Goal: Task Accomplishment & Management: Manage account settings

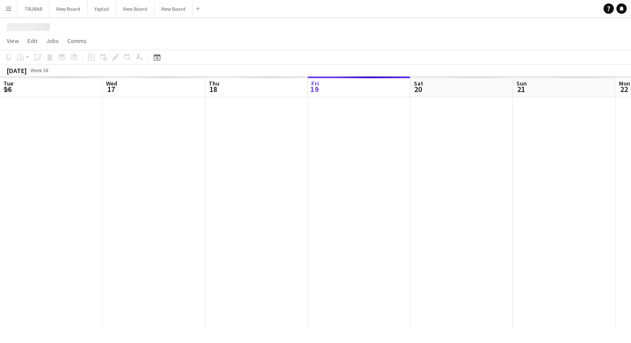
scroll to position [0, 205]
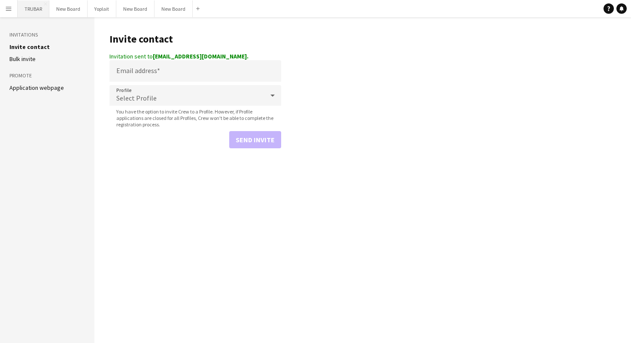
click at [37, 9] on button "TRUBAR Close" at bounding box center [34, 8] width 32 height 17
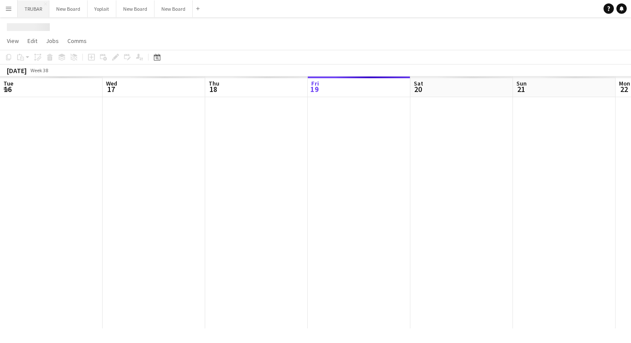
scroll to position [0, 205]
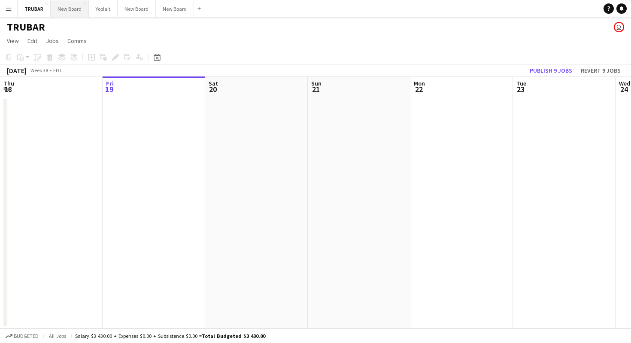
click at [79, 9] on button "New Board Close" at bounding box center [70, 8] width 38 height 17
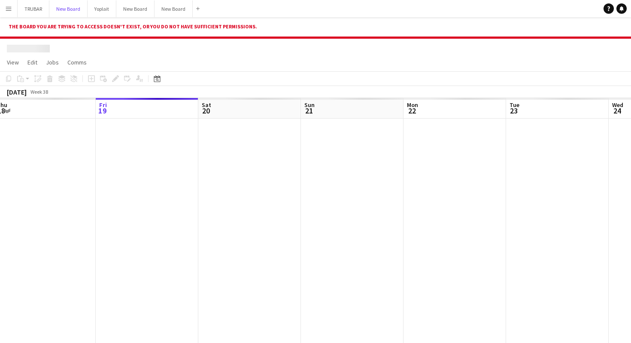
scroll to position [0, 213]
click at [124, 7] on button "New Board Close" at bounding box center [135, 8] width 38 height 17
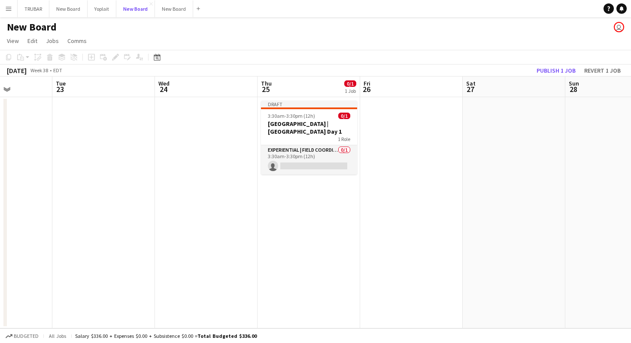
scroll to position [0, 262]
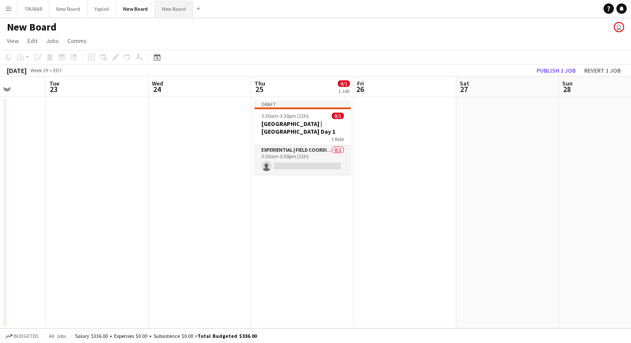
click at [174, 9] on button "New Board Close" at bounding box center [174, 8] width 38 height 17
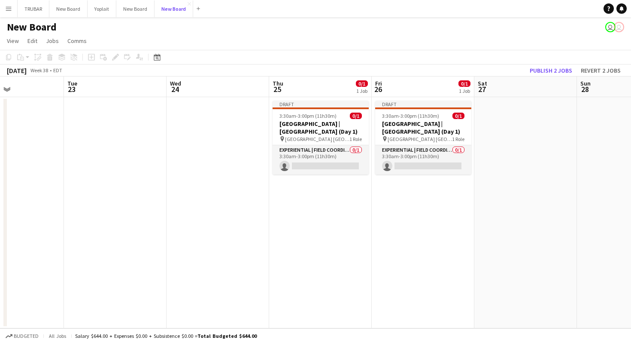
scroll to position [0, 246]
click at [135, 12] on button "New Board Close" at bounding box center [135, 8] width 38 height 17
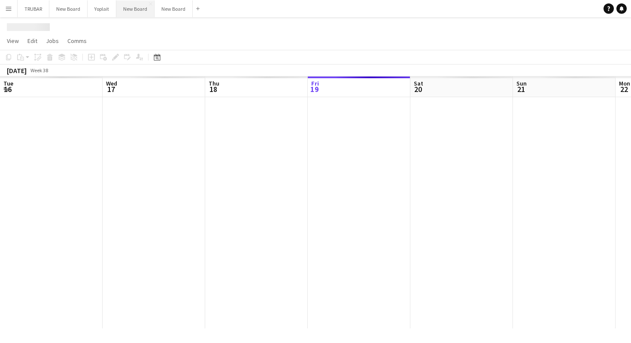
scroll to position [0, 205]
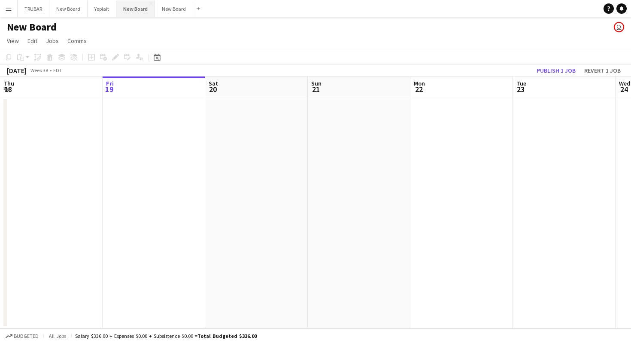
click at [132, 9] on button "New Board Close" at bounding box center [135, 8] width 39 height 17
click at [68, 10] on button "New Board Close" at bounding box center [68, 8] width 38 height 17
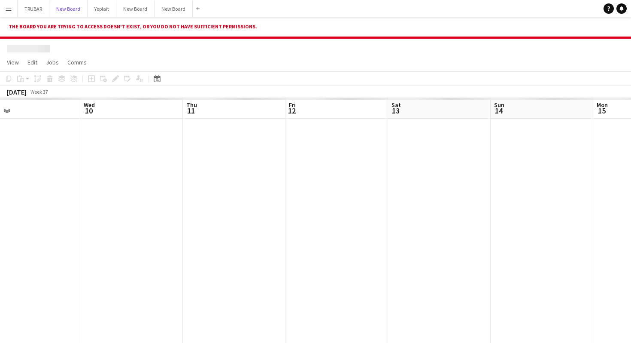
scroll to position [0, 248]
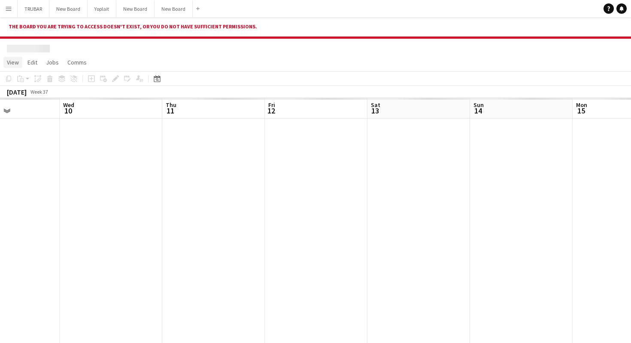
click at [13, 61] on span "View" at bounding box center [13, 62] width 12 height 8
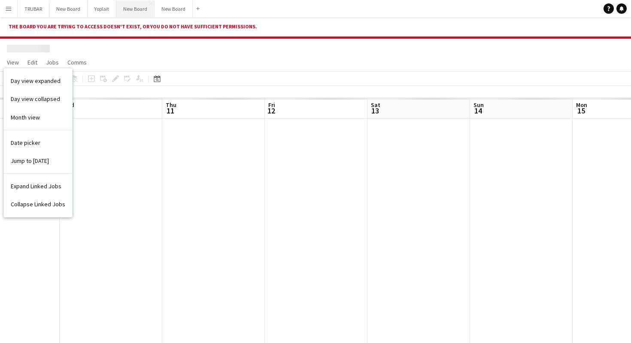
click at [134, 4] on button "New Board Close" at bounding box center [135, 8] width 38 height 17
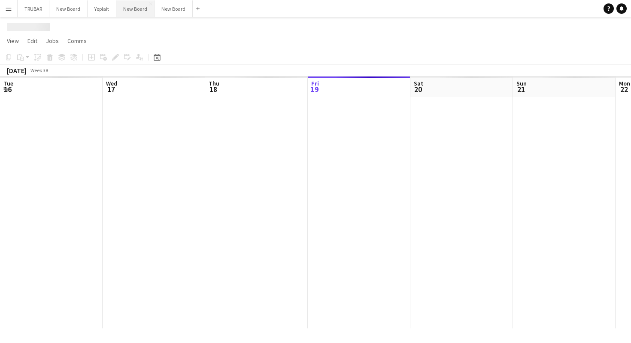
scroll to position [0, 205]
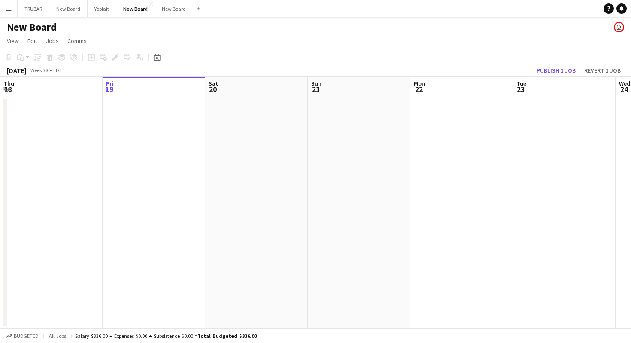
click at [15, 13] on button "Menu" at bounding box center [8, 8] width 17 height 17
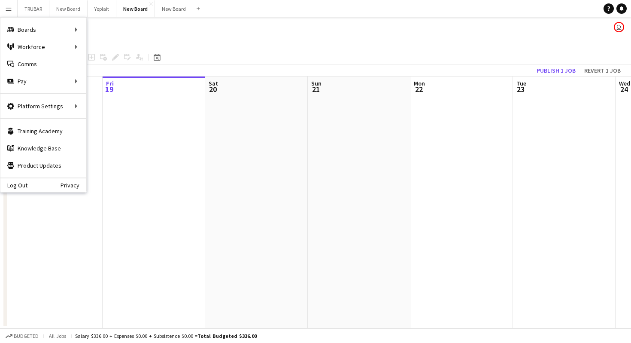
click at [207, 41] on app-page-menu "View Day view expanded Day view collapsed Month view Date picker Jump to today …" at bounding box center [315, 42] width 631 height 16
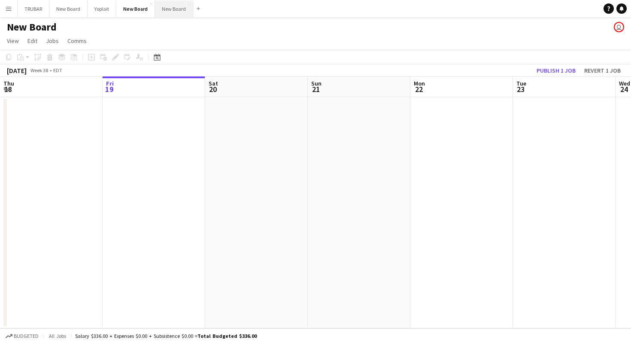
click at [181, 9] on button "New Board Close" at bounding box center [174, 8] width 38 height 17
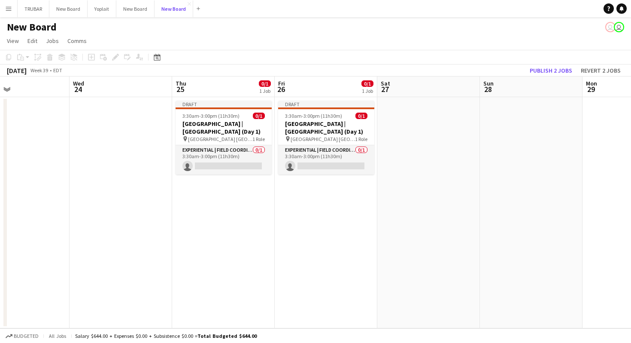
scroll to position [0, 344]
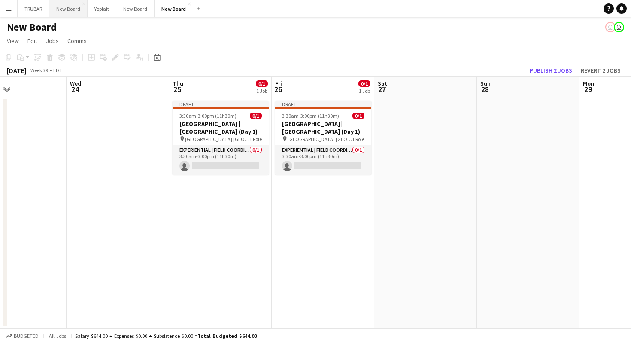
click at [70, 14] on button "New Board Close" at bounding box center [68, 8] width 38 height 17
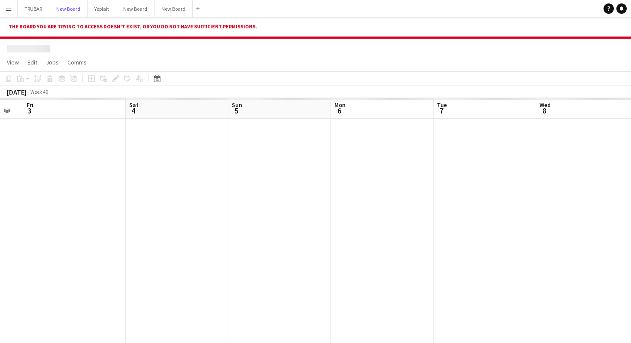
scroll to position [0, 389]
click at [70, 14] on button "New Board Close" at bounding box center [68, 8] width 38 height 17
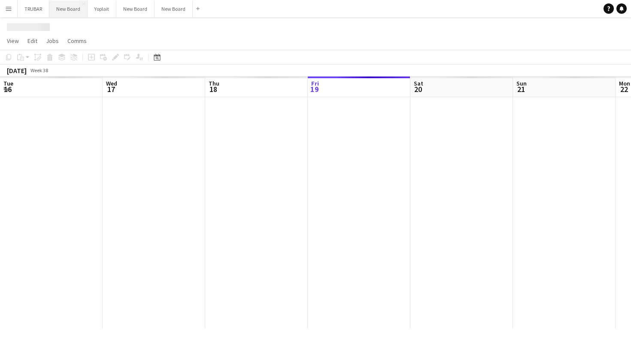
scroll to position [0, 205]
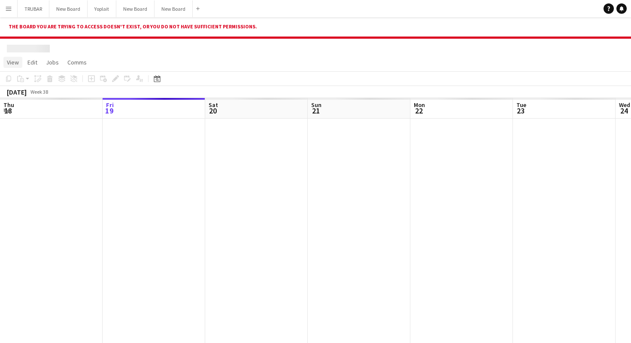
click at [12, 62] on span "View" at bounding box center [13, 62] width 12 height 8
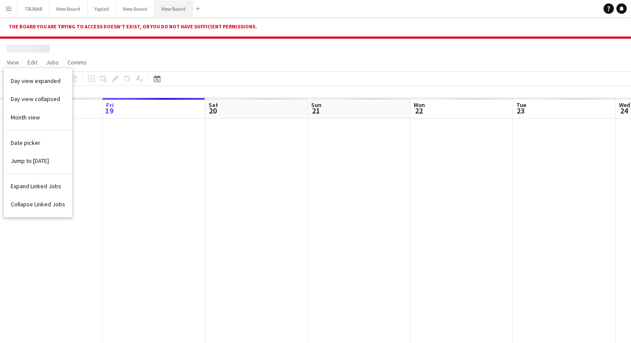
click at [159, 10] on button "New Board Close" at bounding box center [174, 8] width 38 height 17
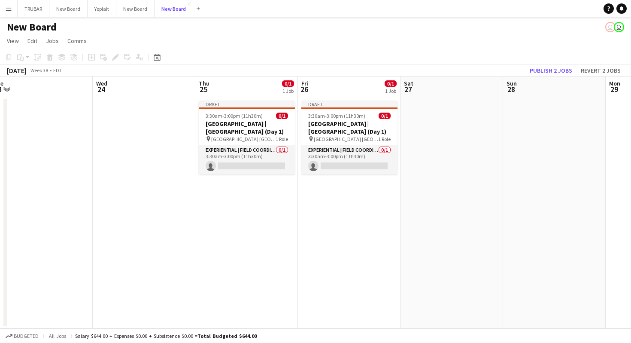
scroll to position [0, 336]
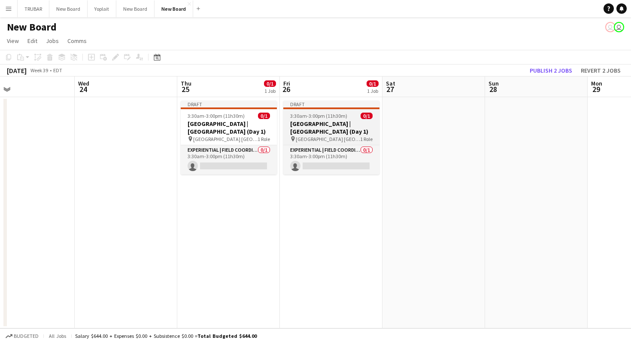
click at [317, 124] on h3 "Old El Paso | Union Station (Day 1)" at bounding box center [332, 127] width 96 height 15
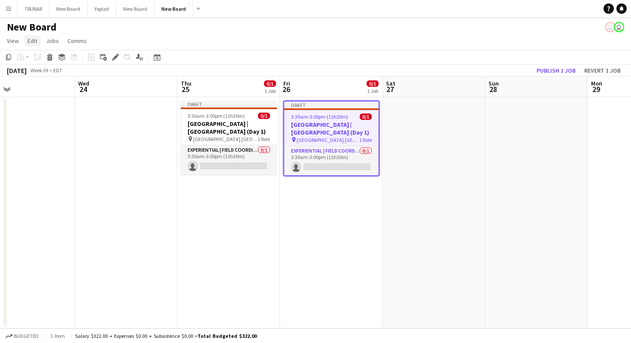
click at [34, 43] on span "Edit" at bounding box center [32, 41] width 10 height 8
click at [9, 42] on span "View" at bounding box center [13, 41] width 12 height 8
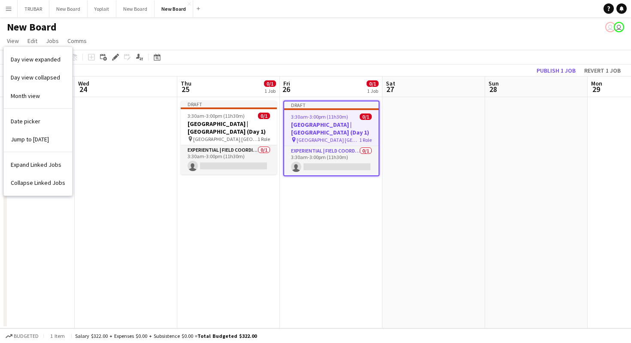
click at [436, 46] on app-page-menu "View Day view expanded Day view collapsed Month view Date picker Jump to today …" at bounding box center [315, 42] width 631 height 16
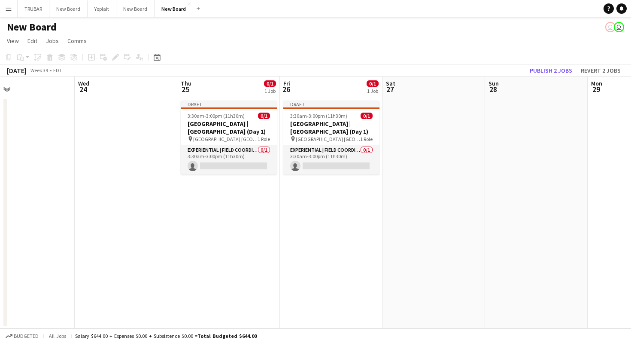
click at [617, 30] on app-user-avatar "user" at bounding box center [619, 27] width 10 height 10
click at [298, 167] on app-card-role "Experiential | Field Coordinator 0/1 3:30am-3:00pm (11h30m) single-neutral-acti…" at bounding box center [332, 159] width 96 height 29
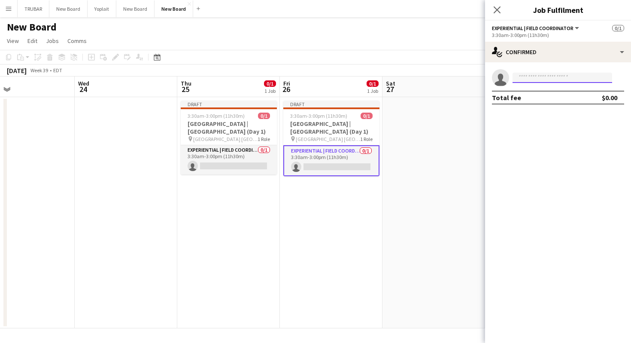
click at [542, 80] on input at bounding box center [563, 78] width 100 height 10
type input "*"
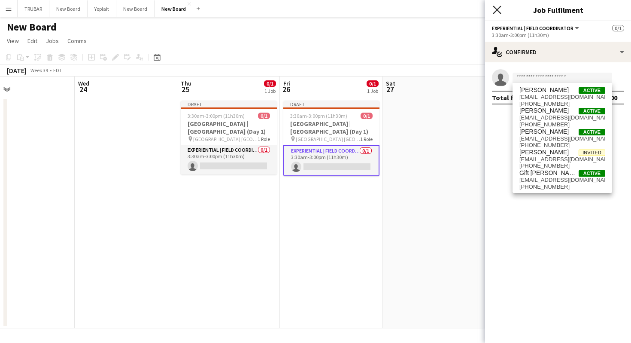
click at [496, 12] on icon at bounding box center [497, 10] width 8 height 8
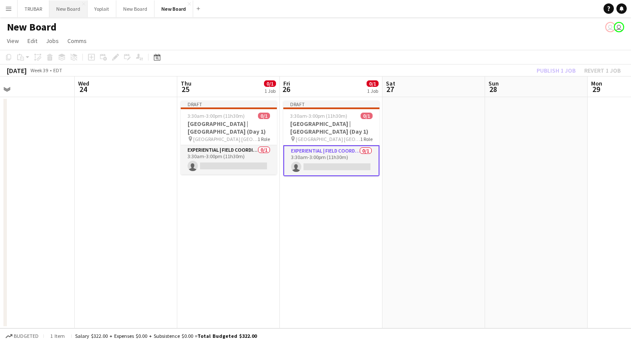
click at [63, 9] on button "New Board Close" at bounding box center [68, 8] width 38 height 17
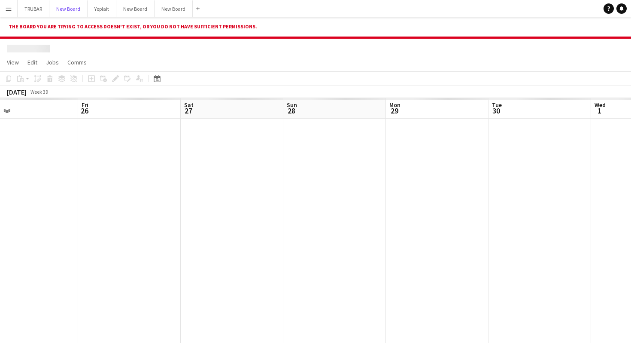
scroll to position [0, 361]
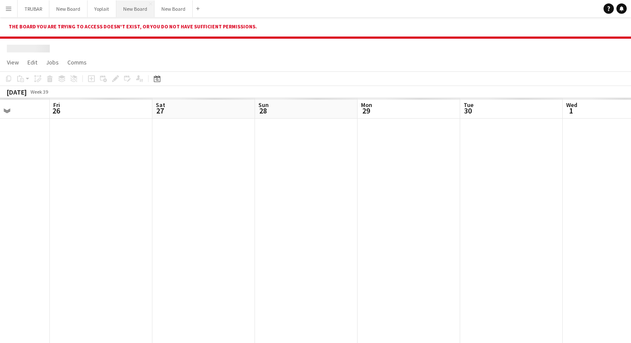
click at [134, 12] on button "New Board Close" at bounding box center [135, 8] width 38 height 17
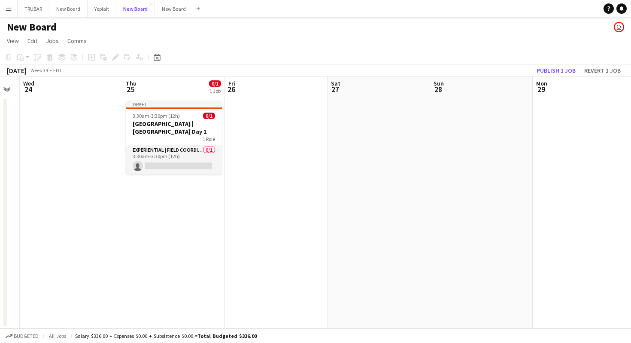
scroll to position [0, 382]
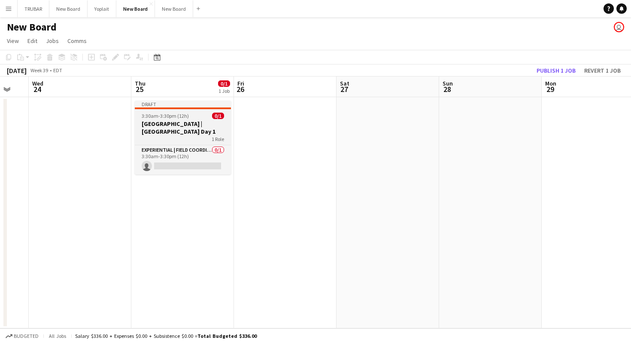
click at [183, 127] on h3 "Old El Paso | Union Station Day 1" at bounding box center [183, 127] width 96 height 15
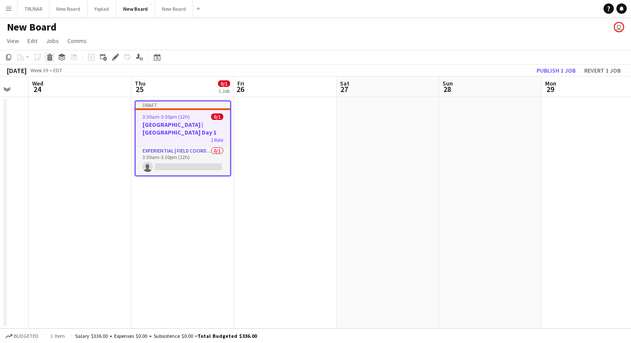
click at [49, 57] on icon at bounding box center [50, 58] width 5 height 4
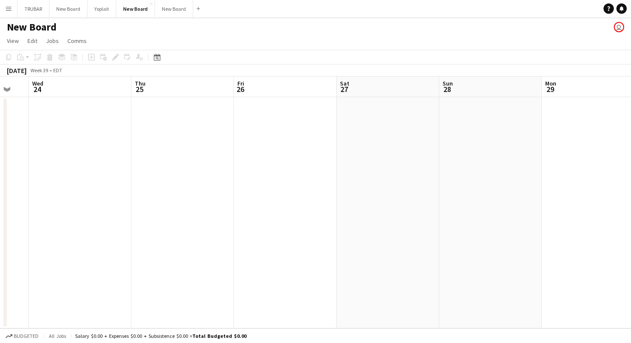
click at [95, 126] on app-date-cell at bounding box center [80, 212] width 103 height 231
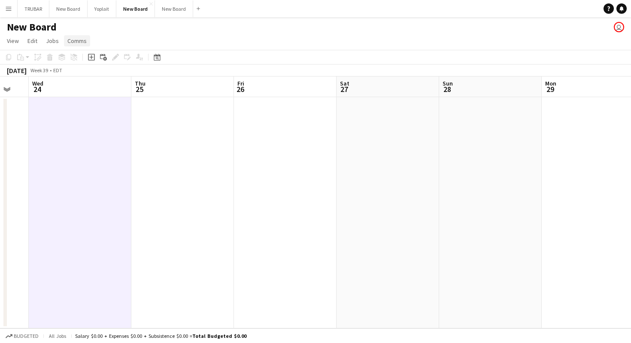
click at [69, 36] on link "Comms" at bounding box center [77, 40] width 26 height 11
click at [52, 22] on h1 "New Board" at bounding box center [32, 27] width 50 height 13
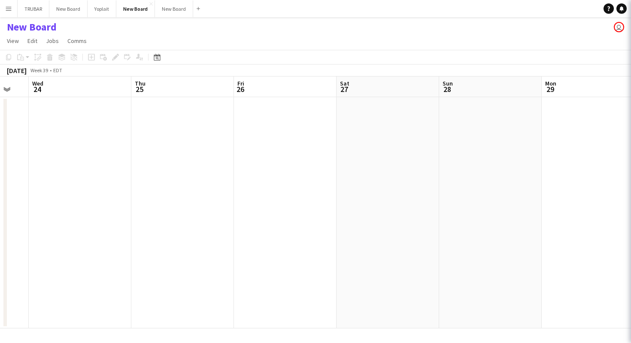
click at [44, 22] on h1 "New Board" at bounding box center [32, 27] width 50 height 13
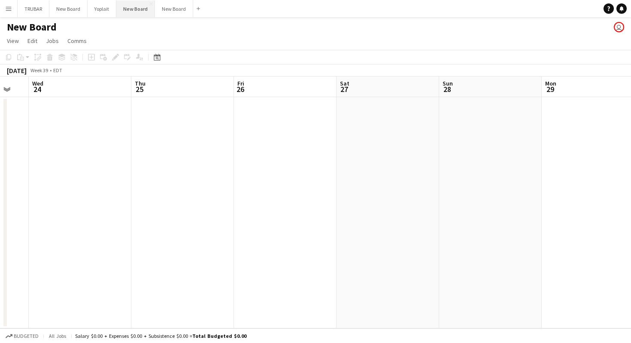
click at [138, 7] on button "New Board Close" at bounding box center [135, 8] width 39 height 17
click at [77, 18] on div "New Board user" at bounding box center [315, 25] width 631 height 16
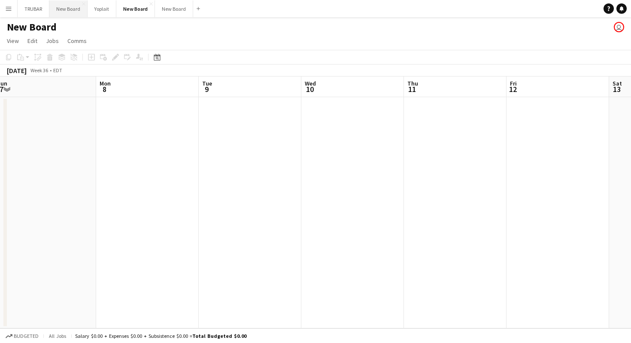
click at [73, 6] on button "New Board Close" at bounding box center [68, 8] width 38 height 17
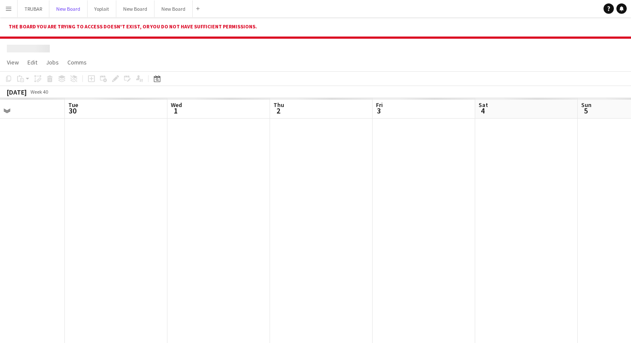
scroll to position [0, 355]
click at [132, 10] on button "New Board Close" at bounding box center [135, 8] width 38 height 17
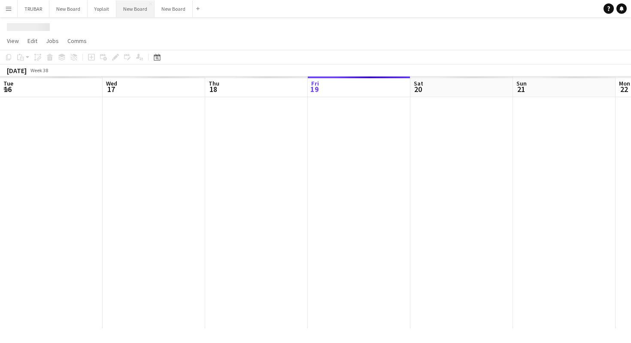
scroll to position [0, 205]
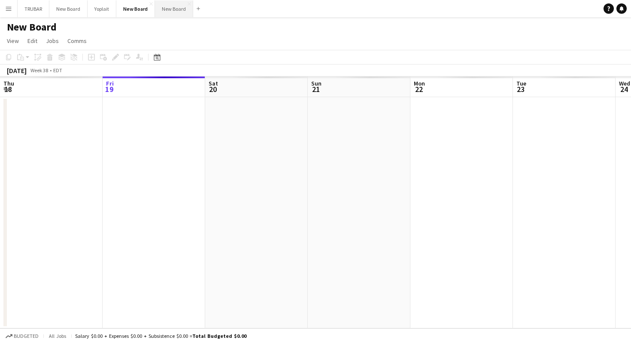
click at [170, 9] on button "New Board Close" at bounding box center [174, 8] width 38 height 17
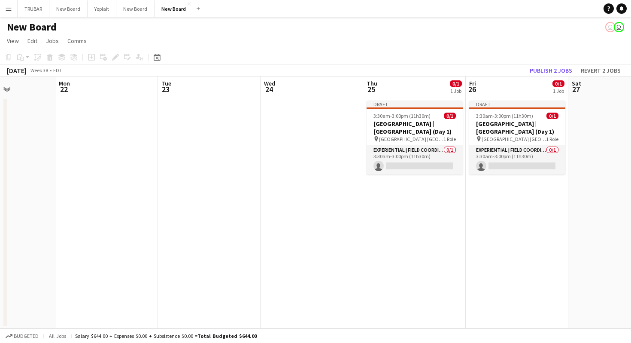
scroll to position [0, 388]
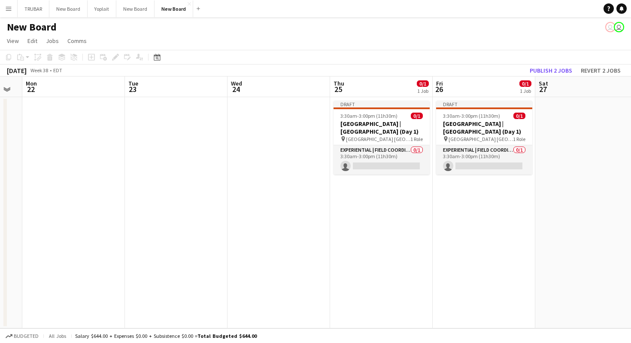
click at [28, 26] on h1 "New Board" at bounding box center [32, 27] width 50 height 13
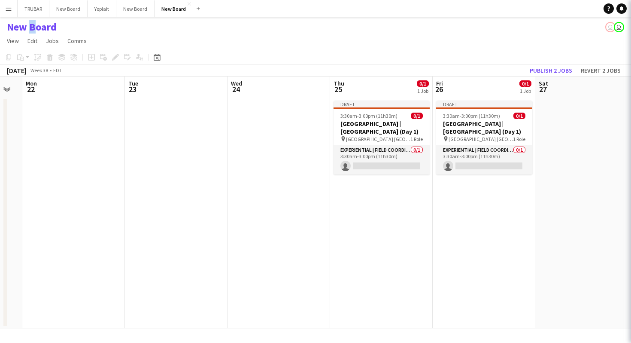
click at [28, 26] on h1 "New Board" at bounding box center [32, 27] width 50 height 13
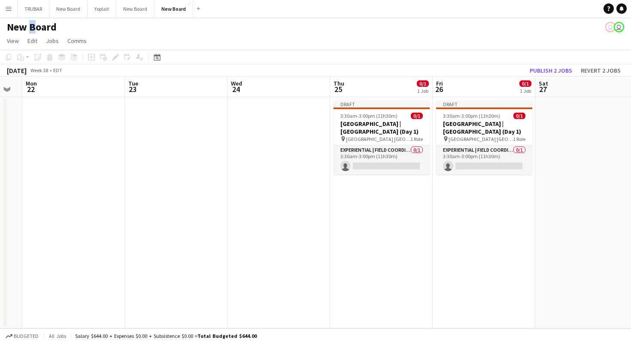
click at [28, 26] on h1 "New Board" at bounding box center [32, 27] width 50 height 13
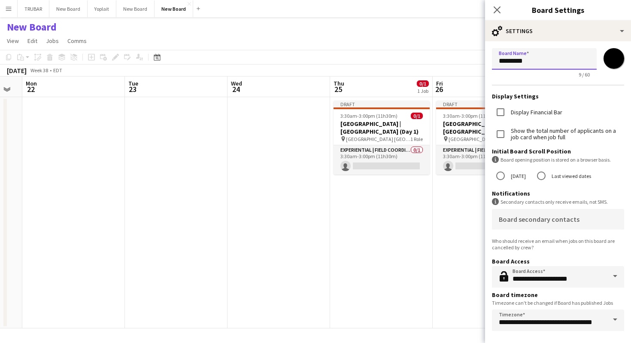
drag, startPoint x: 540, startPoint y: 59, endPoint x: 444, endPoint y: 64, distance: 95.9
click at [445, 64] on body "Menu Boards Boards Boards All jobs Status Workforce Workforce My Workforce Recr…" at bounding box center [315, 171] width 631 height 343
type input "**********"
click at [615, 59] on input "*******" at bounding box center [614, 58] width 31 height 31
type input "*******"
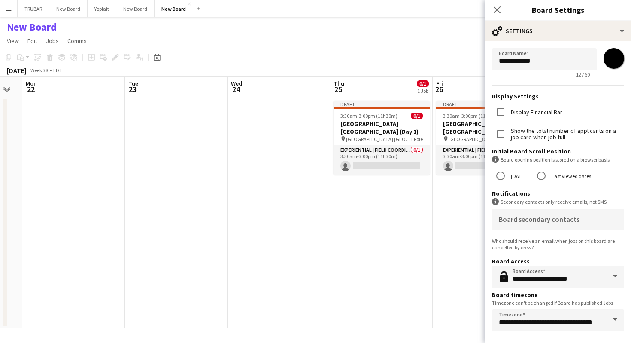
click at [441, 265] on app-date-cell "Draft 3:30am-3:00pm (11h30m) 0/1 Old El Paso | Union Station (Day 1) pin Union …" at bounding box center [484, 212] width 103 height 231
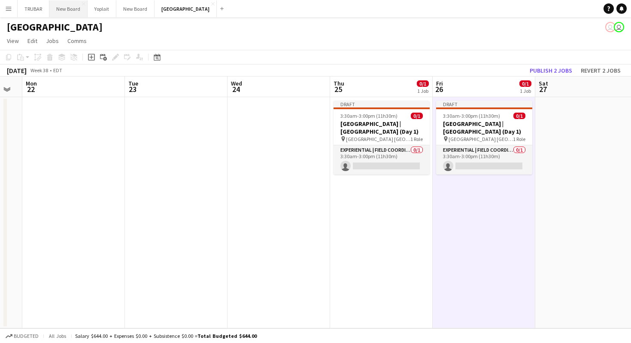
click at [70, 12] on button "New Board Close" at bounding box center [68, 8] width 38 height 17
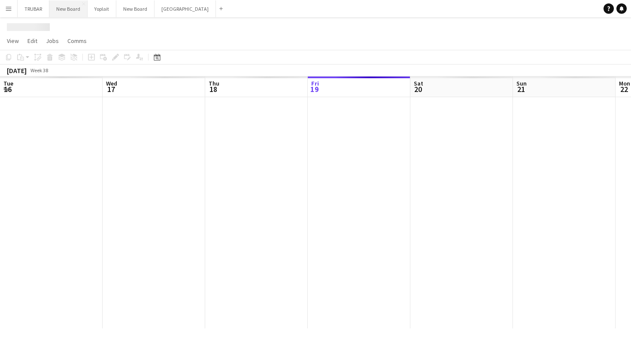
scroll to position [0, 205]
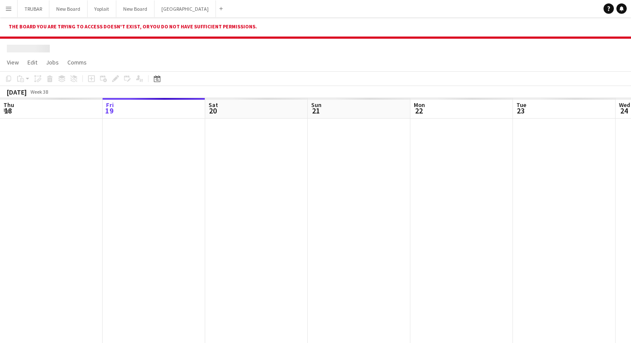
click at [40, 46] on div at bounding box center [28, 49] width 43 height 8
click at [143, 11] on button "New Board Close" at bounding box center [135, 8] width 38 height 17
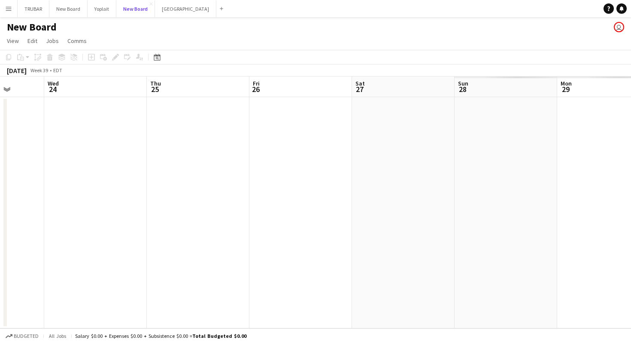
scroll to position [0, 398]
click at [43, 23] on h1 "New Board" at bounding box center [32, 27] width 50 height 13
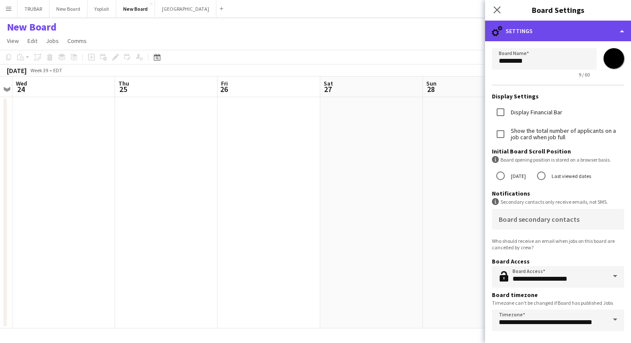
click at [593, 38] on div "cog-double-3 Settings" at bounding box center [558, 31] width 146 height 21
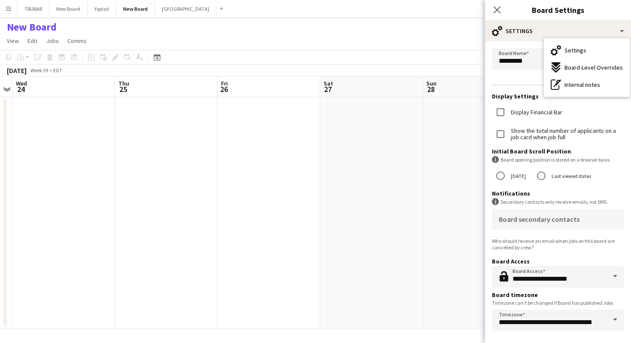
click at [524, 128] on label "Show the total number of applicants on a job card when job full" at bounding box center [566, 134] width 115 height 13
click at [494, 10] on icon "Close pop-in" at bounding box center [497, 10] width 8 height 8
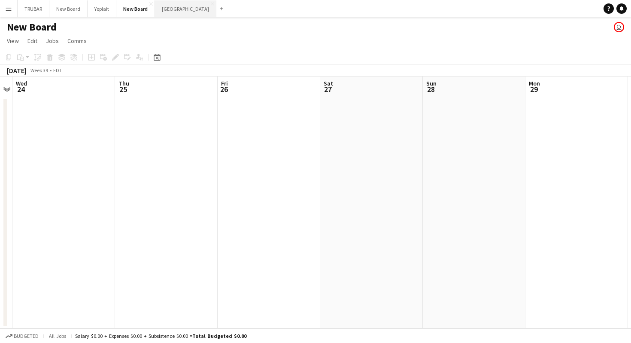
click at [169, 10] on button "Old El Paso Close" at bounding box center [185, 8] width 61 height 17
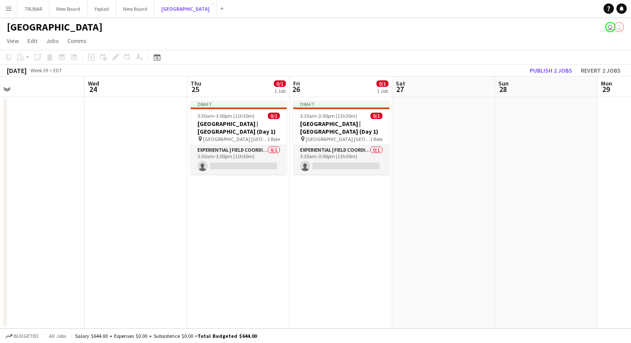
scroll to position [0, 326]
click at [340, 199] on app-date-cell "Draft 3:30am-3:00pm (11h30m) 0/1 Old El Paso | Union Station (Day 1) pin Union …" at bounding box center [341, 212] width 103 height 231
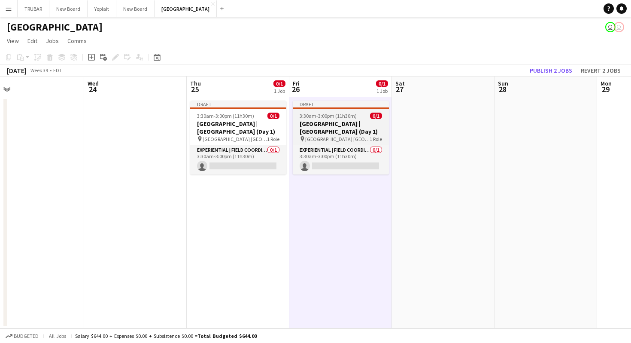
click at [323, 128] on h3 "Old El Paso | Union Station (Day 1)" at bounding box center [341, 127] width 96 height 15
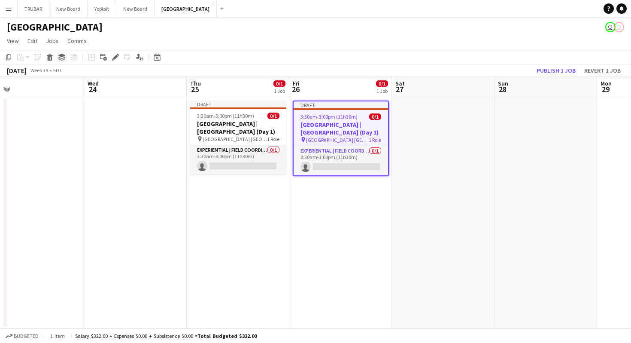
click at [64, 58] on icon "Group" at bounding box center [61, 57] width 7 height 7
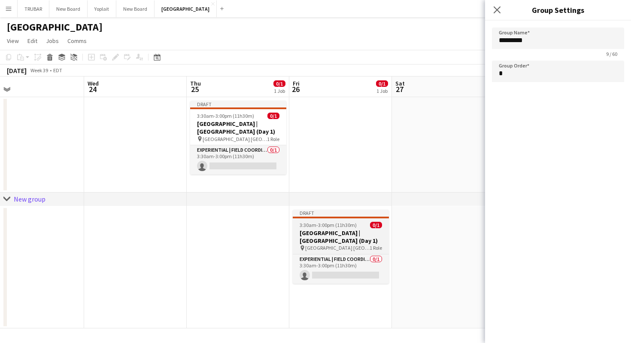
click at [338, 232] on h3 "Old El Paso | Union Station (Day 1)" at bounding box center [341, 236] width 96 height 15
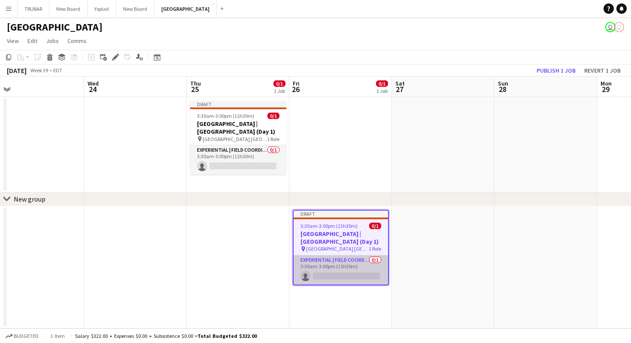
click at [339, 258] on app-card-role "Experiential | Field Coordinator 0/1 3:30am-3:00pm (11h30m) single-neutral-acti…" at bounding box center [341, 269] width 95 height 29
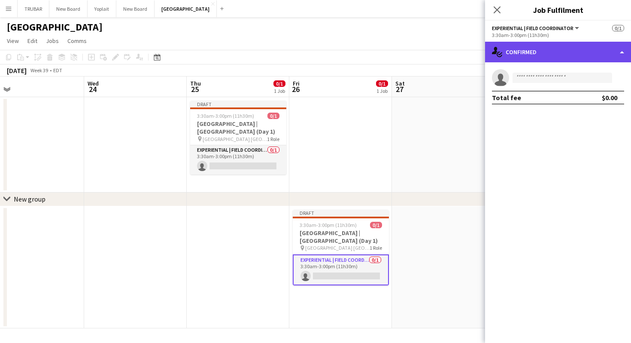
click at [527, 55] on div "single-neutral-actions-check-2 Confirmed" at bounding box center [558, 52] width 146 height 21
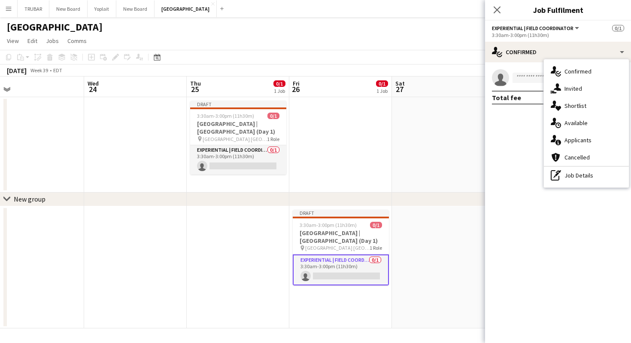
click at [521, 143] on mat-expansion-panel "check Confirmed single-neutral-actions Total fee $0.00" at bounding box center [558, 202] width 146 height 280
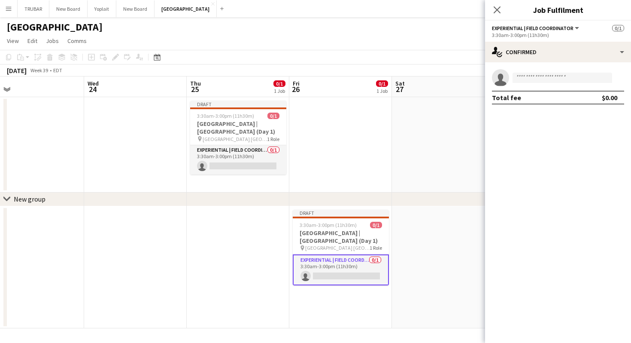
click at [535, 32] on div "3:30am-3:00pm (11h30m)" at bounding box center [558, 35] width 132 height 6
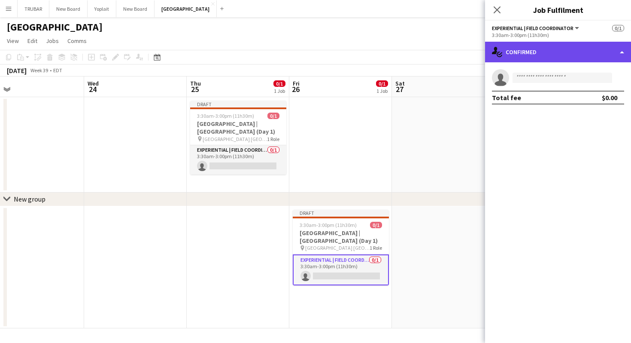
click at [528, 49] on div "single-neutral-actions-check-2 Confirmed" at bounding box center [558, 52] width 146 height 21
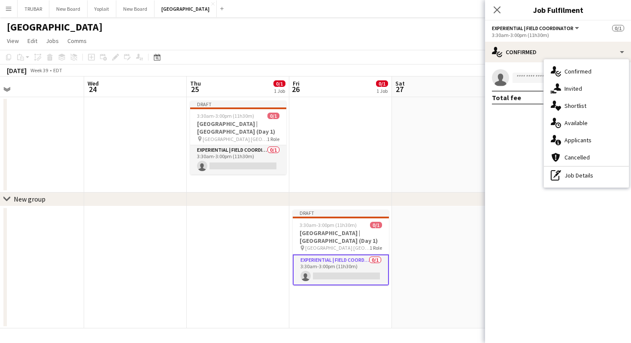
click at [516, 66] on div "single-neutral-actions Total fee $0.00" at bounding box center [558, 86] width 146 height 49
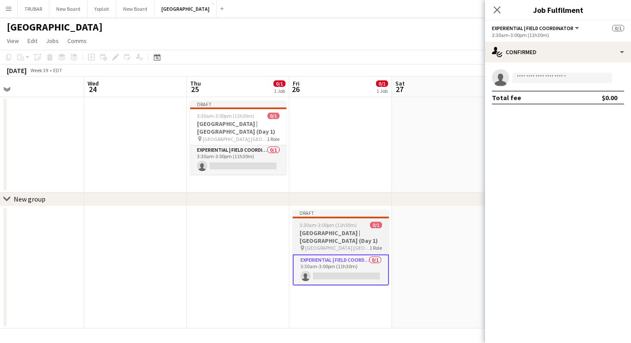
click at [328, 243] on h3 "Old El Paso | Union Station (Day 1)" at bounding box center [341, 236] width 96 height 15
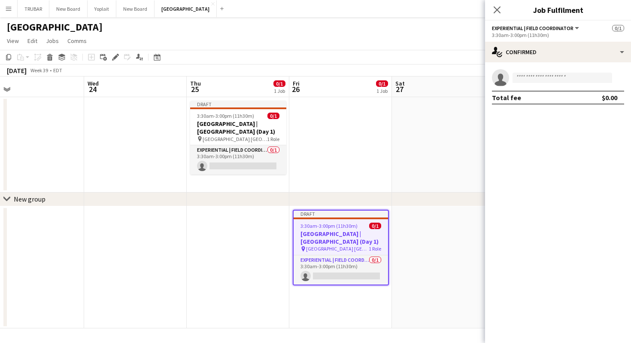
click at [542, 32] on div "3:30am-3:00pm (11h30m)" at bounding box center [558, 35] width 132 height 6
click at [575, 25] on button "Experiential | Field Coordinator" at bounding box center [536, 28] width 88 height 6
click at [520, 109] on div "single-neutral-actions Total fee $0.00" at bounding box center [558, 86] width 146 height 49
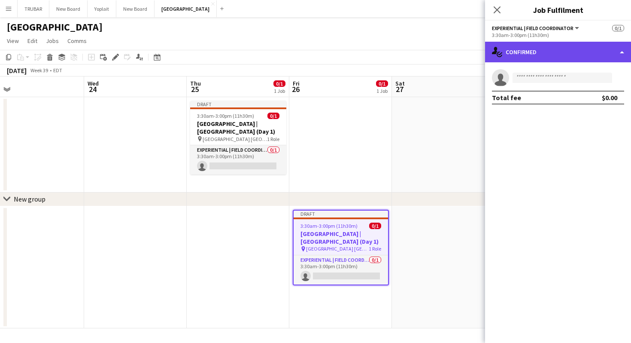
click at [552, 51] on div "single-neutral-actions-check-2 Confirmed" at bounding box center [558, 52] width 146 height 21
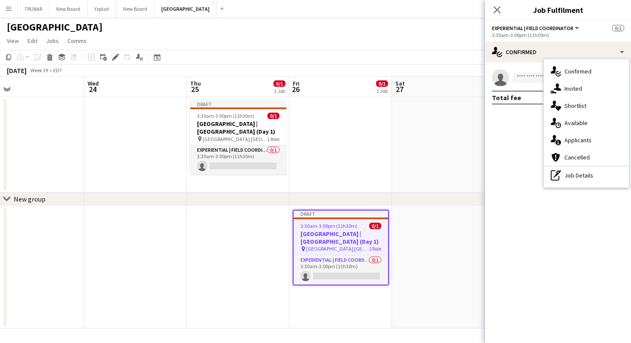
click at [521, 113] on mat-expansion-panel "check Confirmed single-neutral-actions Total fee $0.00" at bounding box center [558, 202] width 146 height 280
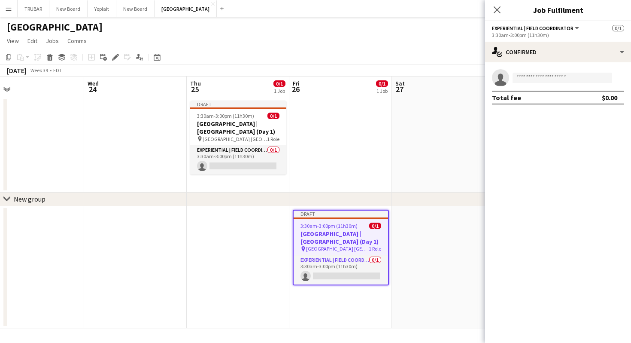
click at [311, 220] on app-job-card "Draft 3:30am-3:00pm (11h30m) 0/1 Old El Paso | Union Station (Day 1) pin Union …" at bounding box center [341, 248] width 96 height 76
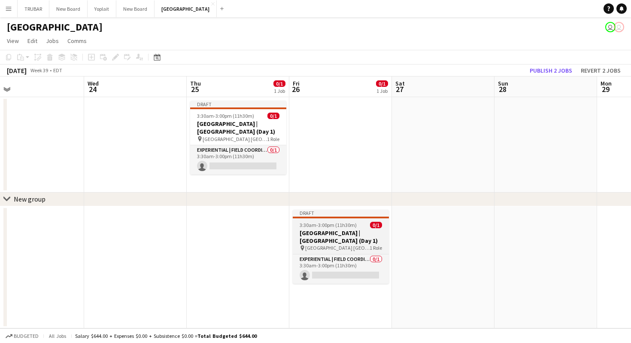
click at [323, 223] on span "3:30am-3:00pm (11h30m)" at bounding box center [328, 225] width 57 height 6
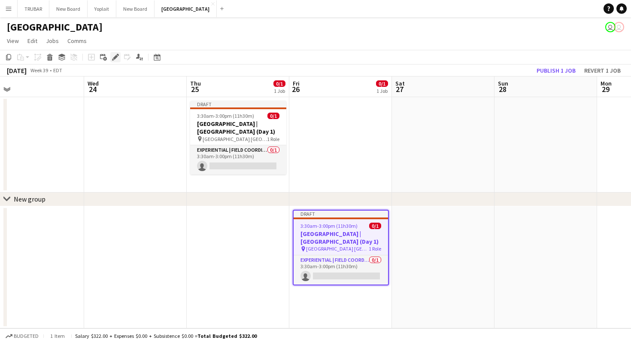
click at [117, 56] on icon at bounding box center [115, 57] width 5 height 5
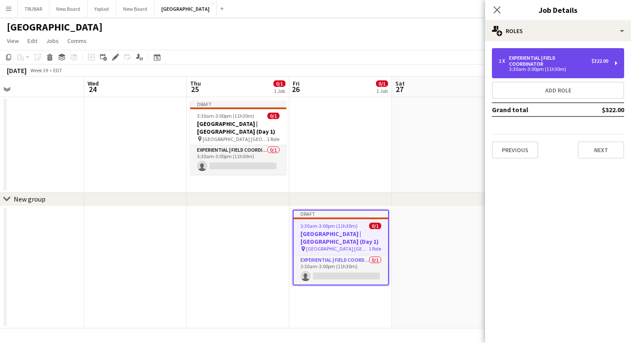
click at [536, 61] on div "Experiential | Field Coordinator" at bounding box center [550, 61] width 82 height 12
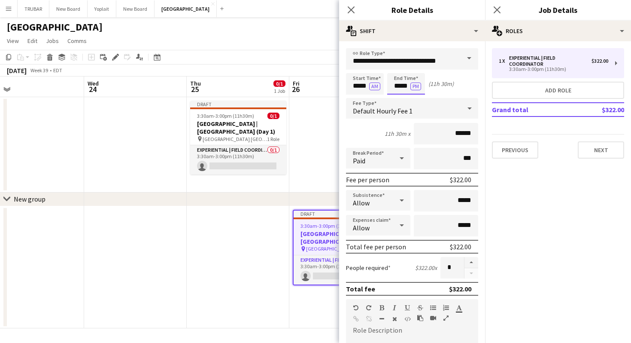
click at [400, 88] on input "*****" at bounding box center [406, 83] width 38 height 21
click at [415, 86] on button "PM" at bounding box center [416, 86] width 11 height 8
click at [400, 85] on input "*****" at bounding box center [406, 83] width 38 height 21
type input "*****"
click at [360, 131] on div "4h 30m x ******" at bounding box center [412, 133] width 132 height 21
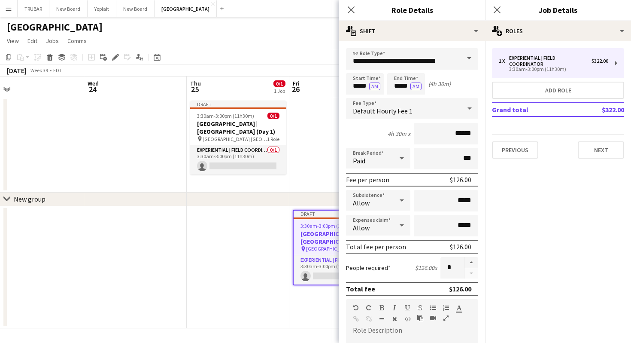
scroll to position [195, 0]
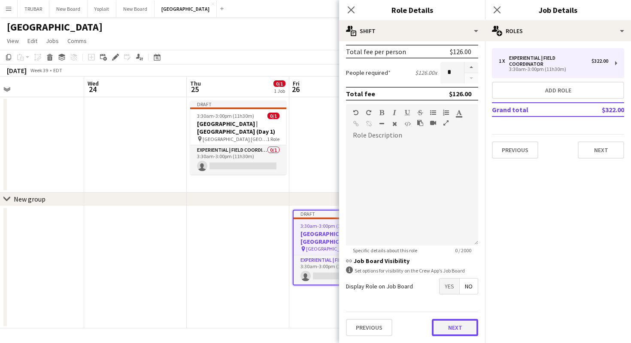
click at [460, 326] on button "Next" at bounding box center [455, 327] width 46 height 17
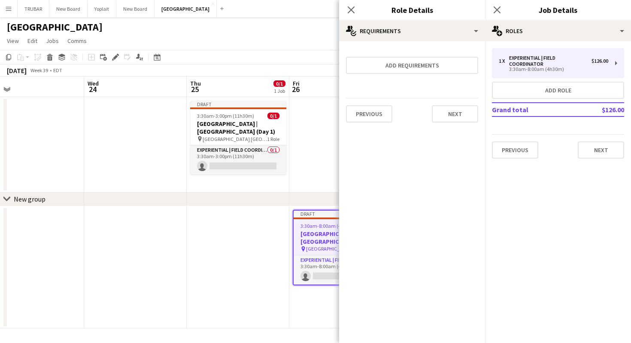
scroll to position [0, 0]
click at [453, 120] on button "Next" at bounding box center [455, 113] width 46 height 17
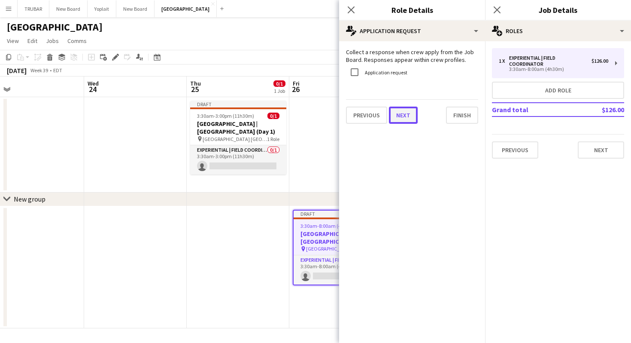
click at [408, 118] on button "Next" at bounding box center [403, 115] width 29 height 17
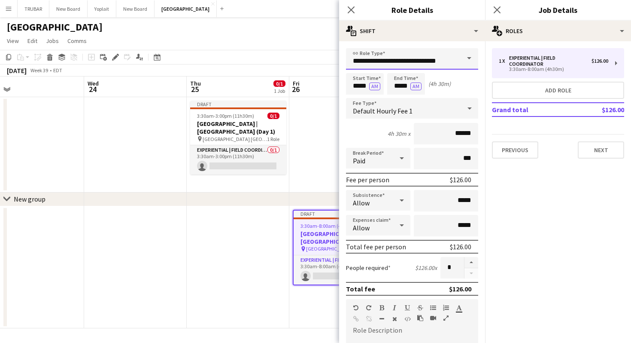
click at [410, 64] on input "**********" at bounding box center [412, 58] width 132 height 21
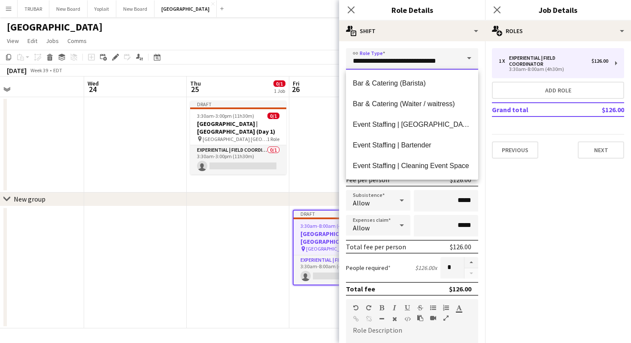
drag, startPoint x: 442, startPoint y: 61, endPoint x: 392, endPoint y: 62, distance: 50.3
click at [392, 62] on input "**********" at bounding box center [412, 58] width 132 height 21
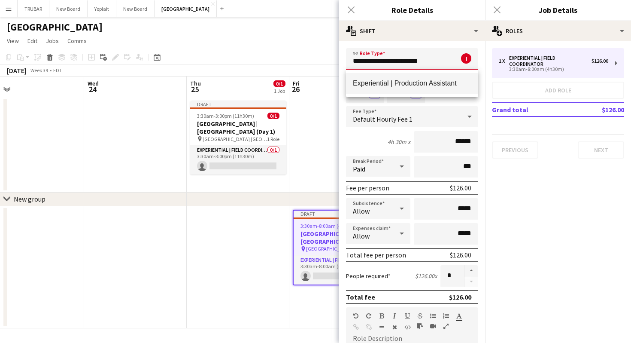
click at [428, 81] on span "Experiential | Production Assistant" at bounding box center [412, 83] width 119 height 8
type input "**********"
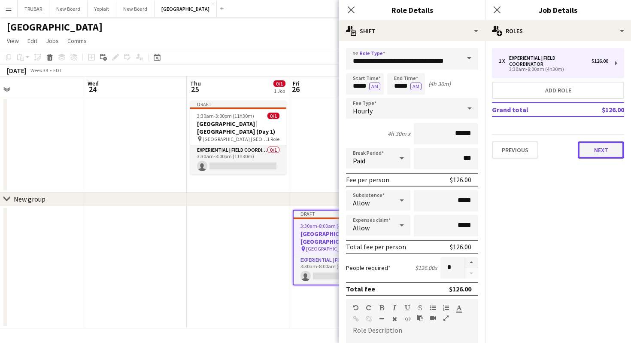
click at [595, 151] on button "Next" at bounding box center [601, 149] width 46 height 17
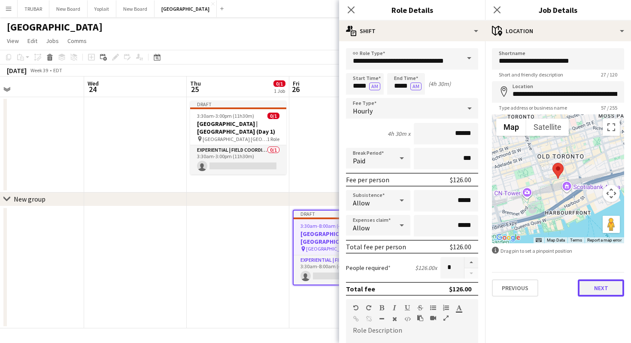
click at [594, 285] on button "Next" at bounding box center [601, 287] width 46 height 17
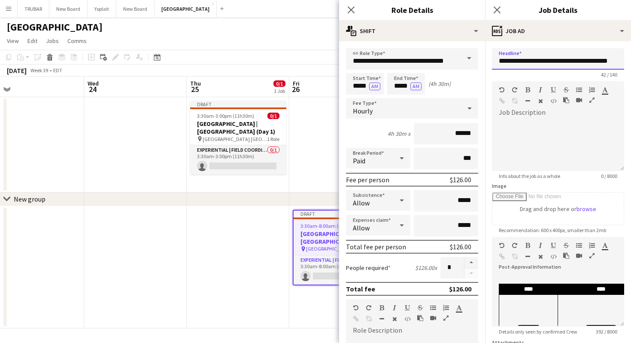
drag, startPoint x: 613, startPoint y: 62, endPoint x: 594, endPoint y: 63, distance: 18.9
click at [594, 63] on input "**********" at bounding box center [558, 58] width 132 height 21
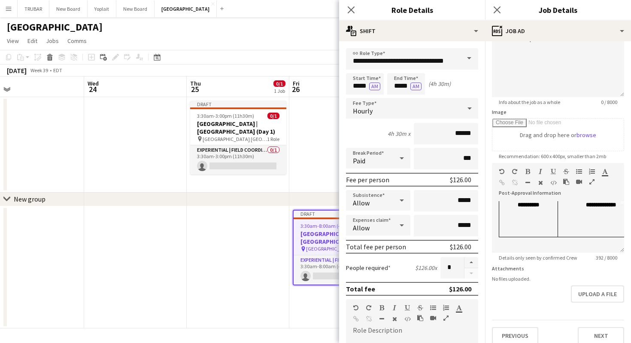
scroll to position [82, 0]
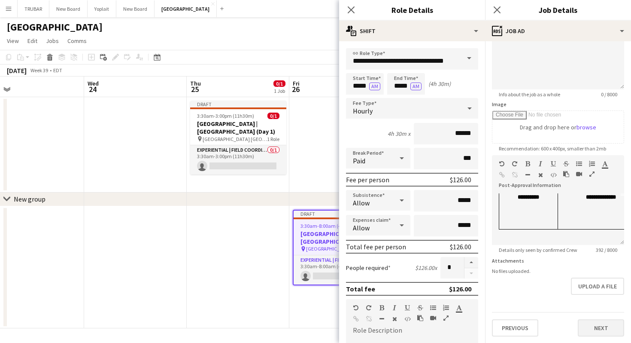
type input "**********"
click at [588, 326] on button "Next" at bounding box center [601, 327] width 46 height 17
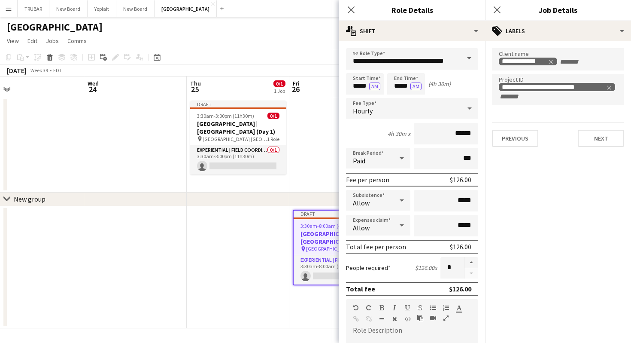
scroll to position [0, 0]
click at [601, 137] on button "Next" at bounding box center [601, 138] width 46 height 17
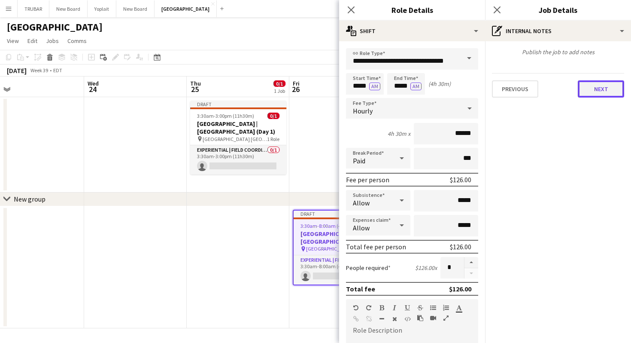
click at [603, 93] on button "Next" at bounding box center [601, 88] width 46 height 17
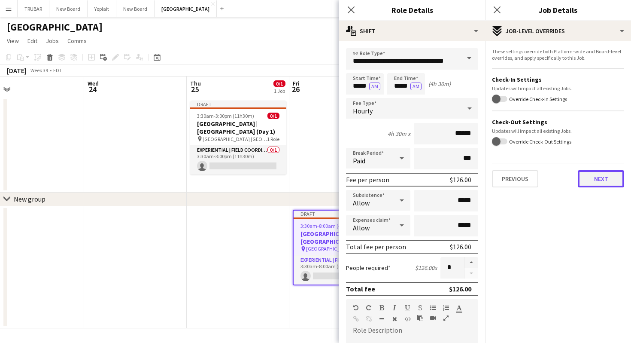
click at [604, 176] on button "Next" at bounding box center [601, 178] width 46 height 17
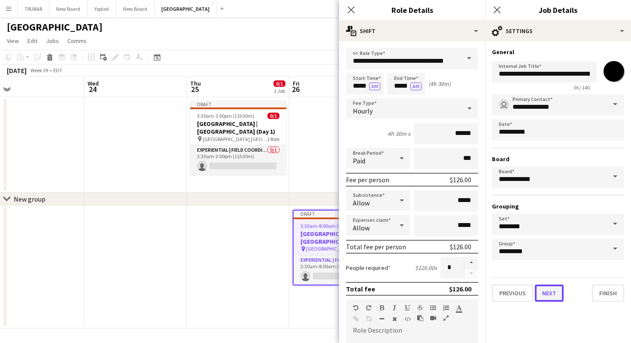
click at [552, 295] on button "Next" at bounding box center [549, 292] width 29 height 17
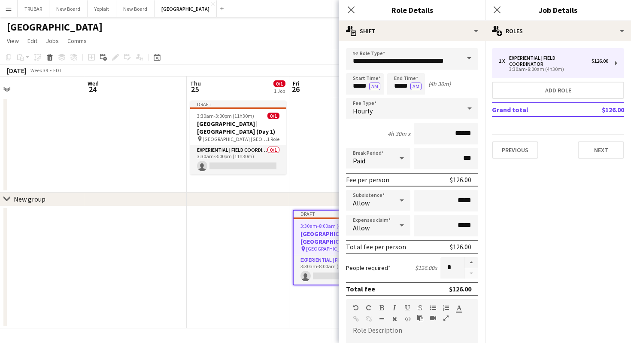
click at [599, 160] on div "1 x Experiential | Field Coordinator $126.00 3:30am-8:00am (4h30m) Add role Gra…" at bounding box center [558, 103] width 146 height 124
click at [606, 156] on button "Next" at bounding box center [601, 149] width 46 height 17
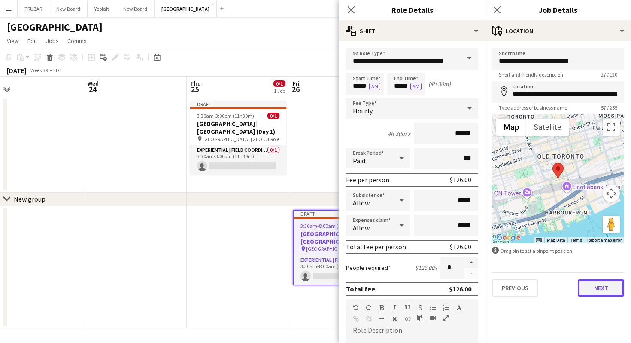
click at [595, 290] on button "Next" at bounding box center [601, 287] width 46 height 17
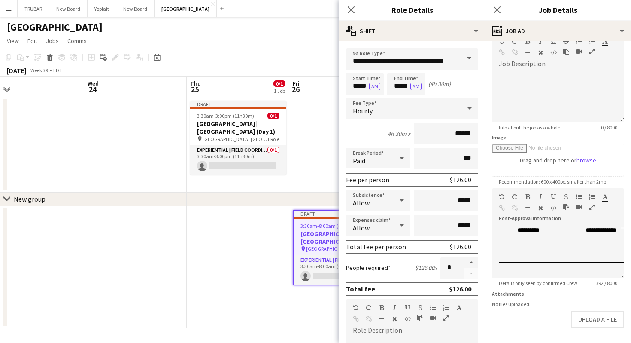
scroll to position [82, 0]
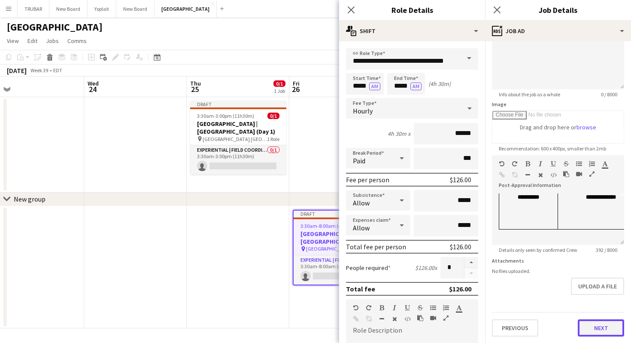
click at [591, 327] on button "Next" at bounding box center [601, 327] width 46 height 17
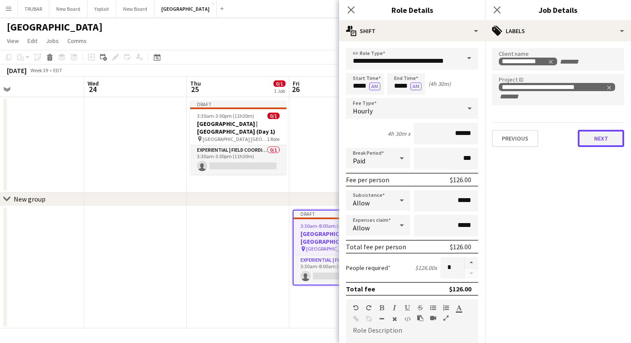
click at [595, 132] on button "Next" at bounding box center [601, 138] width 46 height 17
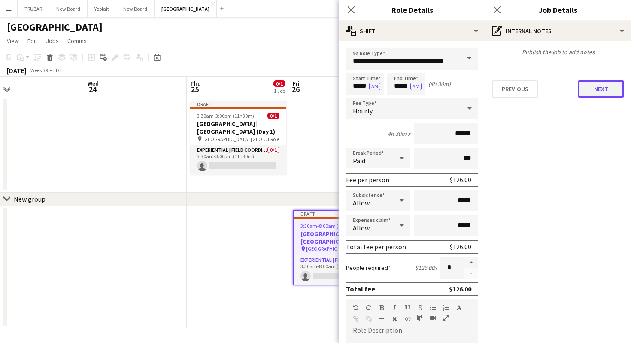
click at [590, 91] on button "Next" at bounding box center [601, 88] width 46 height 17
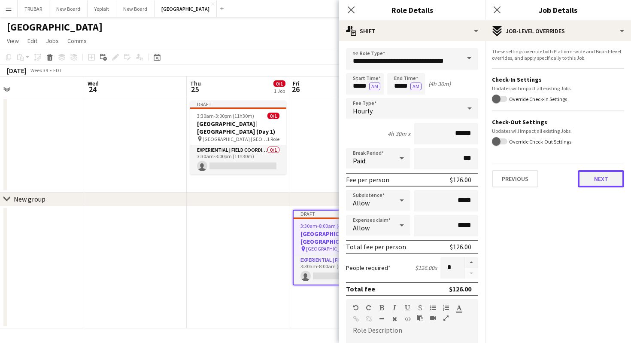
click at [593, 173] on button "Next" at bounding box center [601, 178] width 46 height 17
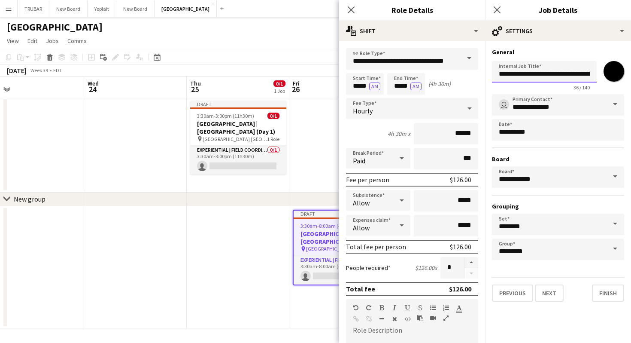
click at [567, 77] on input "**********" at bounding box center [544, 71] width 105 height 21
drag, startPoint x: 571, startPoint y: 73, endPoint x: 627, endPoint y: 79, distance: 56.2
click at [627, 79] on form "**********" at bounding box center [558, 174] width 146 height 253
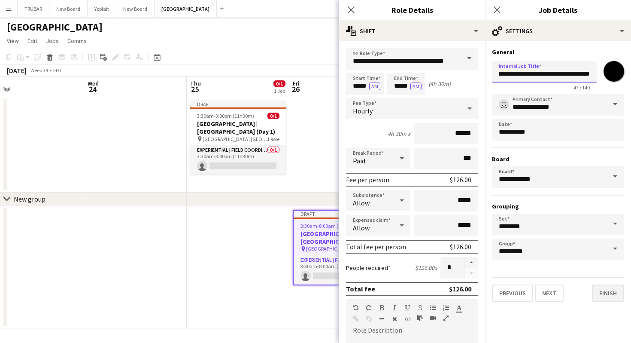
type input "**********"
click at [604, 294] on button "Finish" at bounding box center [608, 292] width 32 height 17
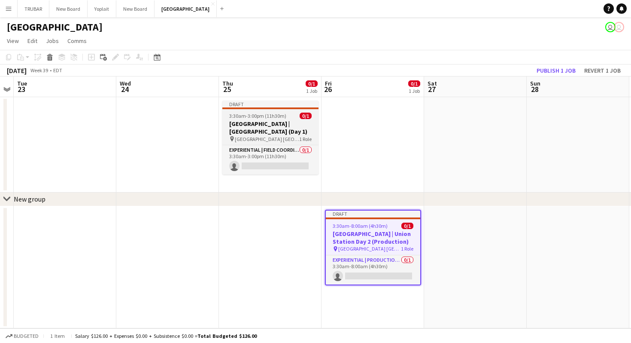
scroll to position [0, 289]
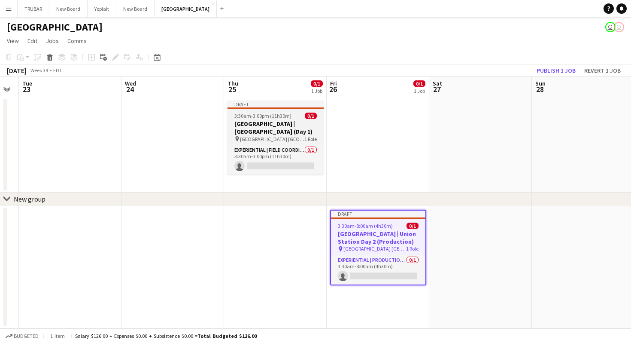
click at [262, 124] on h3 "Old El Paso | Union Station (Day 1)" at bounding box center [276, 127] width 96 height 15
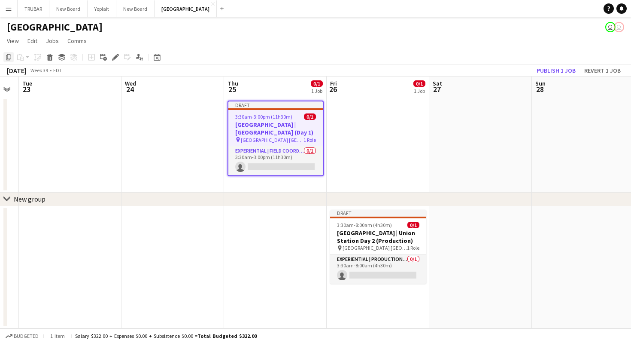
click at [8, 57] on icon "Copy" at bounding box center [8, 57] width 7 height 7
click at [384, 142] on app-date-cell at bounding box center [378, 144] width 103 height 95
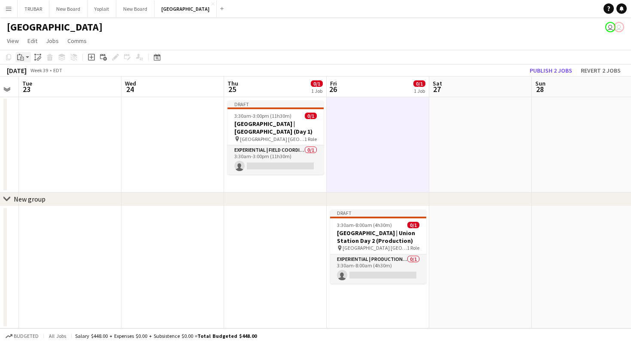
click at [27, 55] on app-action-btn "Paste" at bounding box center [22, 57] width 15 height 10
click at [29, 71] on link "Paste Command V" at bounding box center [57, 74] width 68 height 8
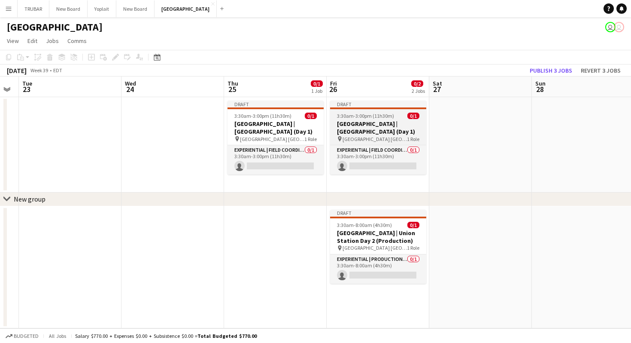
click at [381, 129] on h3 "Old El Paso | Union Station (Day 1)" at bounding box center [378, 127] width 96 height 15
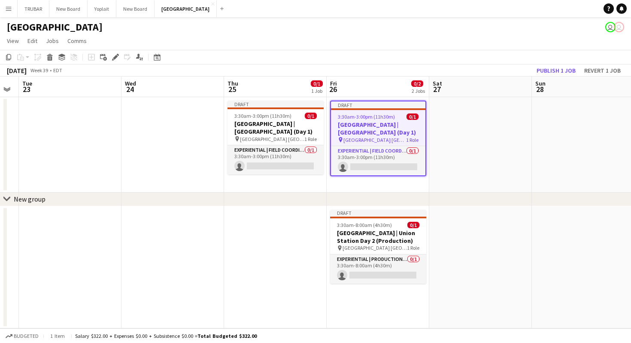
click at [382, 130] on h3 "Old El Paso | Union Station (Day 1)" at bounding box center [378, 128] width 95 height 15
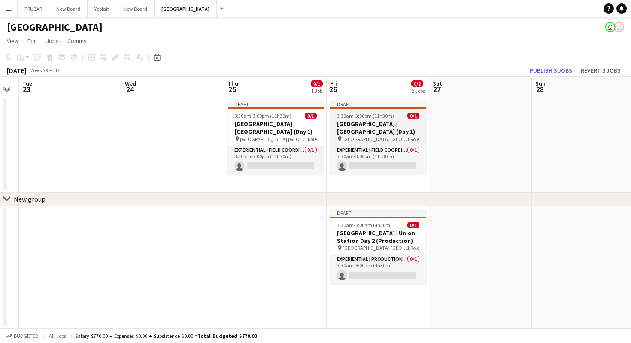
click at [369, 126] on h3 "Old El Paso | Union Station (Day 1)" at bounding box center [378, 127] width 96 height 15
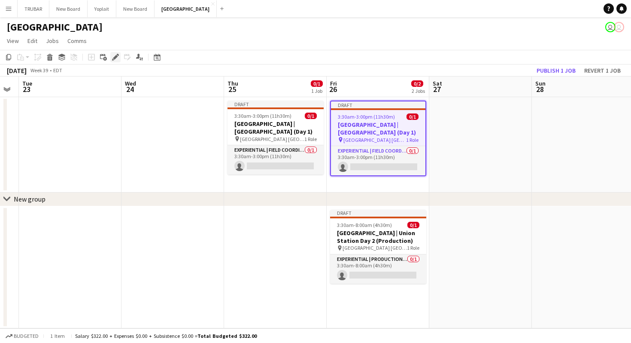
click at [116, 54] on icon "Edit" at bounding box center [115, 57] width 7 height 7
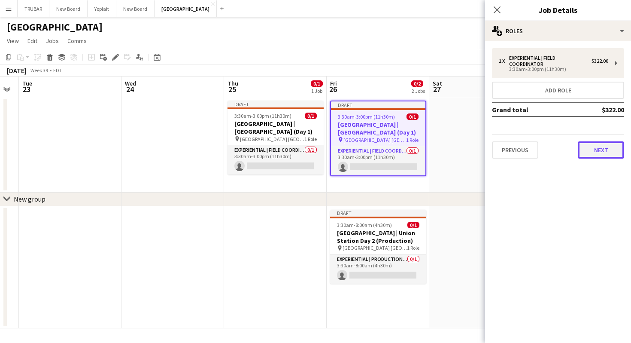
click at [603, 150] on button "Next" at bounding box center [601, 149] width 46 height 17
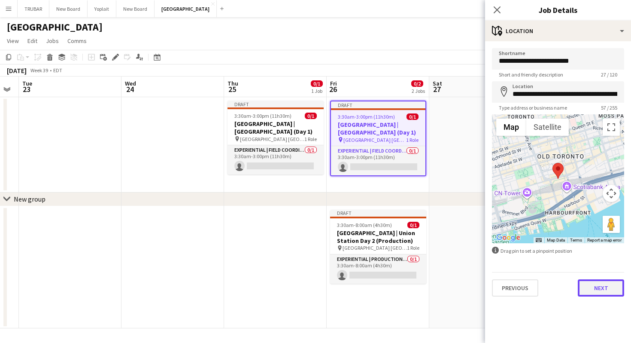
click at [606, 280] on button "Next" at bounding box center [601, 287] width 46 height 17
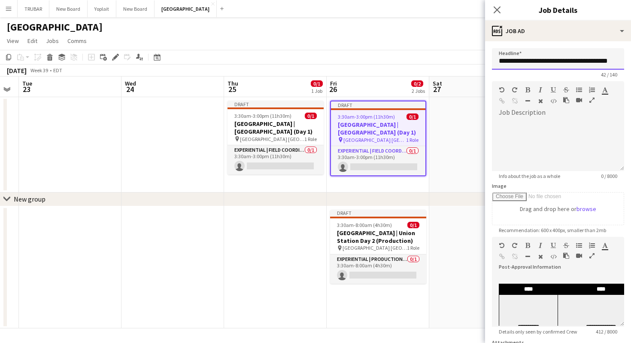
click at [590, 61] on input "**********" at bounding box center [558, 58] width 132 height 21
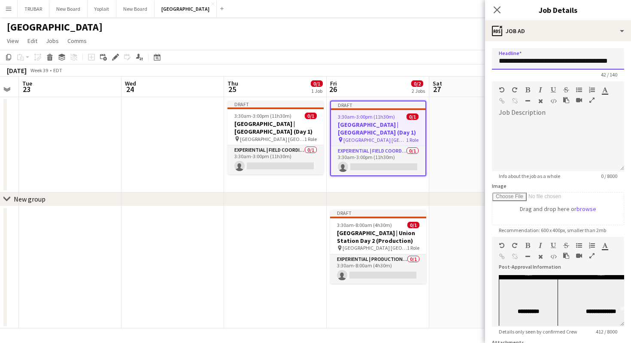
scroll to position [24, 0]
type input "**********"
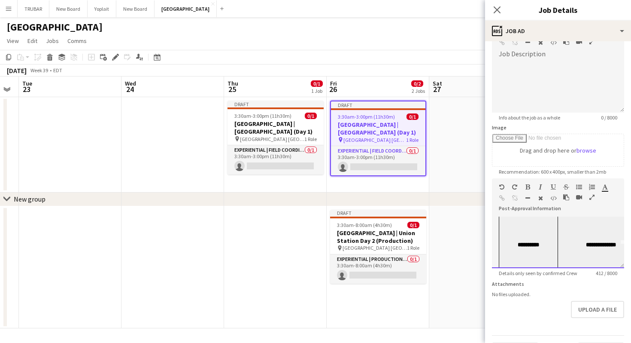
click at [548, 241] on div "**********" at bounding box center [529, 245] width 56 height 9
click at [528, 235] on div at bounding box center [558, 242] width 132 height 52
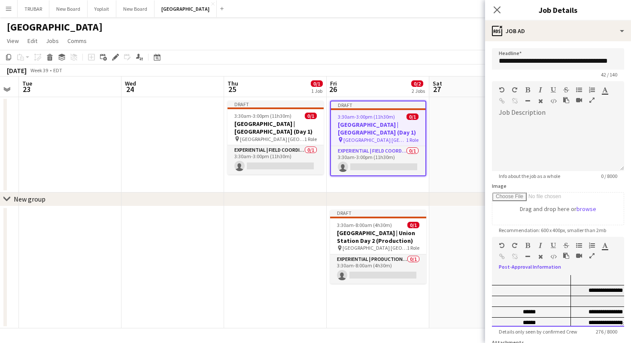
scroll to position [82, 0]
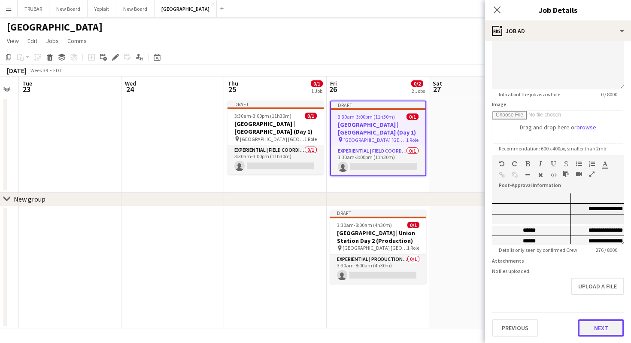
click at [611, 329] on button "Next" at bounding box center [601, 327] width 46 height 17
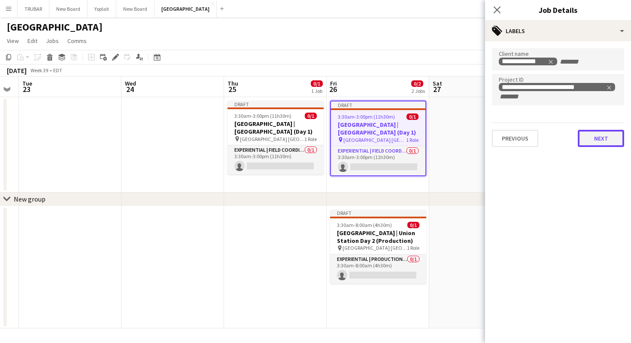
click at [596, 140] on button "Next" at bounding box center [601, 138] width 46 height 17
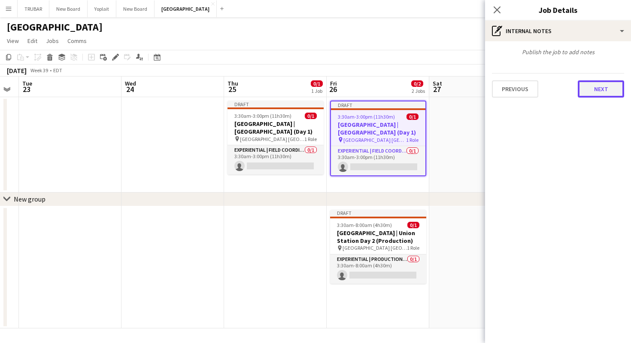
click at [593, 86] on button "Next" at bounding box center [601, 88] width 46 height 17
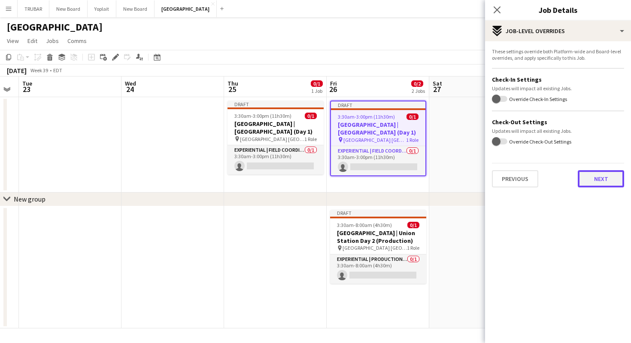
click at [597, 174] on button "Next" at bounding box center [601, 178] width 46 height 17
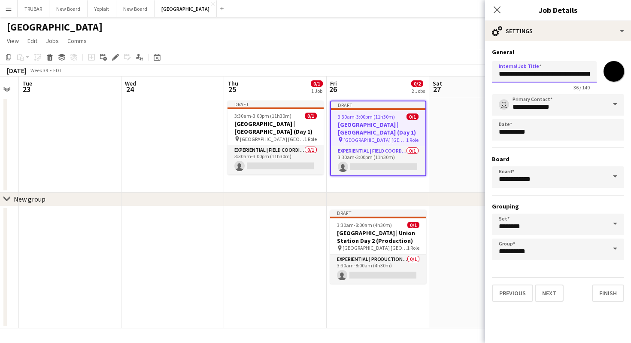
scroll to position [0, 7]
drag, startPoint x: 574, startPoint y: 70, endPoint x: 617, endPoint y: 78, distance: 43.4
click at [617, 78] on div "**********" at bounding box center [558, 74] width 132 height 33
type input "**********"
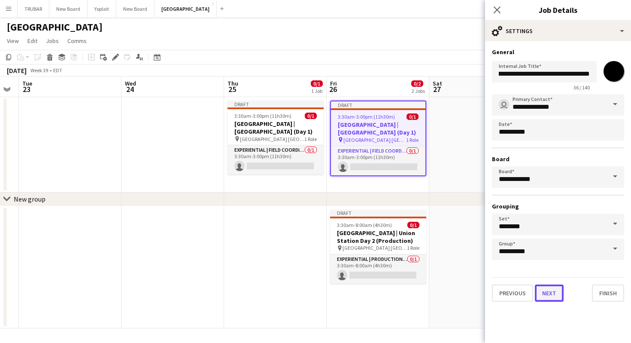
scroll to position [0, 0]
click at [543, 294] on button "Next" at bounding box center [549, 292] width 29 height 17
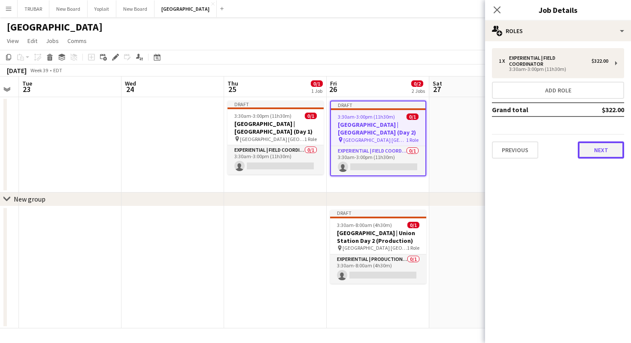
click at [598, 156] on button "Next" at bounding box center [601, 149] width 46 height 17
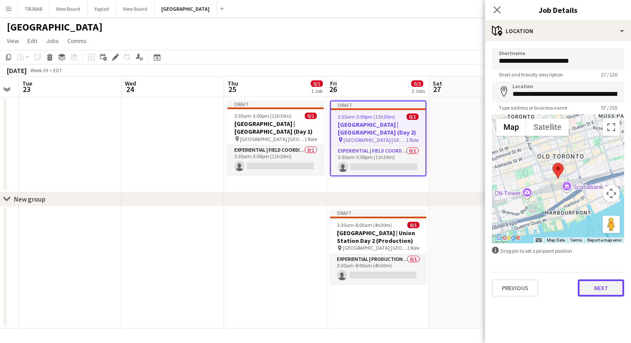
click at [607, 292] on button "Next" at bounding box center [601, 287] width 46 height 17
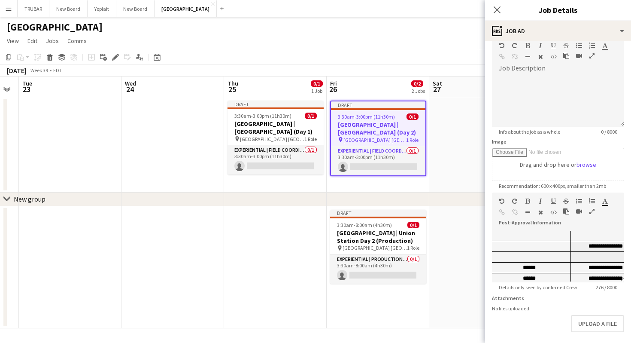
scroll to position [82, 0]
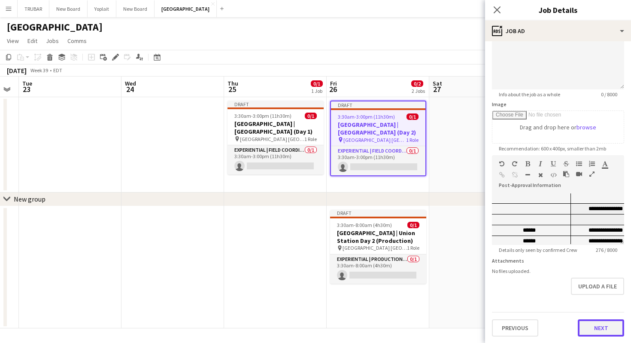
click at [598, 322] on button "Next" at bounding box center [601, 327] width 46 height 17
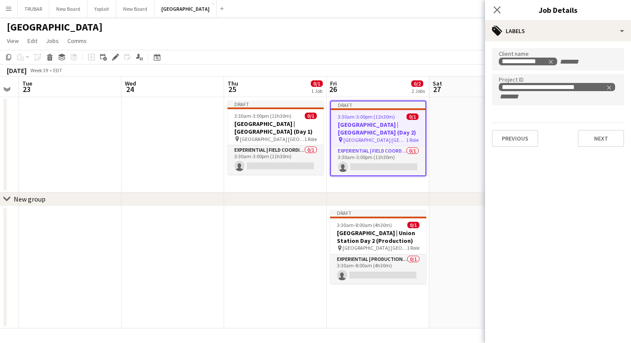
scroll to position [0, 0]
click at [388, 239] on h3 "Old El Paso | Union Station Day 2 (Production)" at bounding box center [378, 236] width 96 height 15
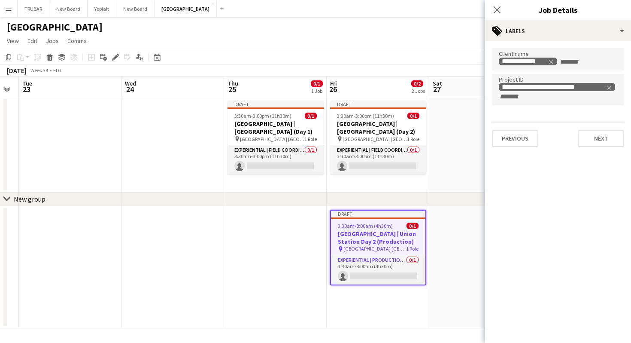
click at [365, 243] on h3 "Old El Paso | Union Station Day 2 (Production)" at bounding box center [378, 237] width 95 height 15
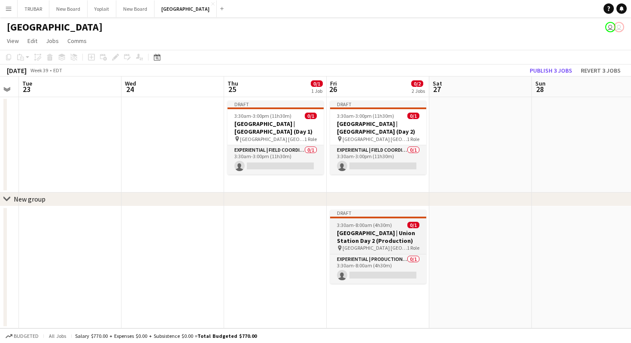
click at [374, 235] on h3 "Old El Paso | Union Station Day 2 (Production)" at bounding box center [378, 236] width 96 height 15
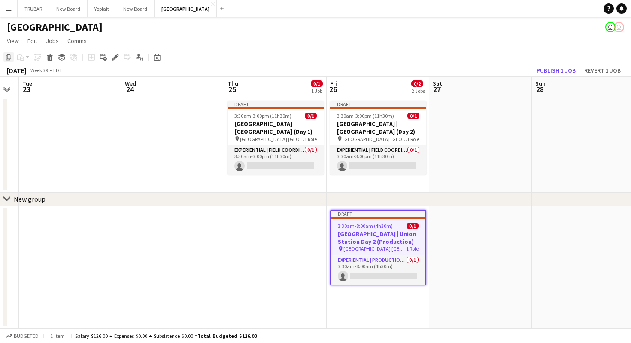
click at [11, 60] on icon "Copy" at bounding box center [8, 57] width 7 height 7
click at [359, 306] on app-date-cell "Draft 3:30am-8:00am (4h30m) 0/1 Old El Paso | Union Station Day 2 (Production) …" at bounding box center [378, 267] width 103 height 122
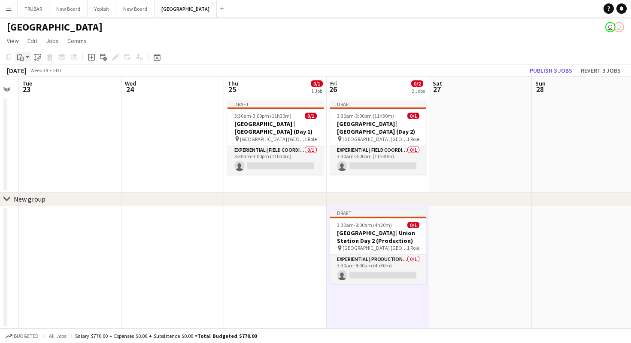
click at [22, 59] on icon at bounding box center [22, 59] width 2 height 0
click at [40, 76] on link "Paste Command V" at bounding box center [57, 74] width 68 height 8
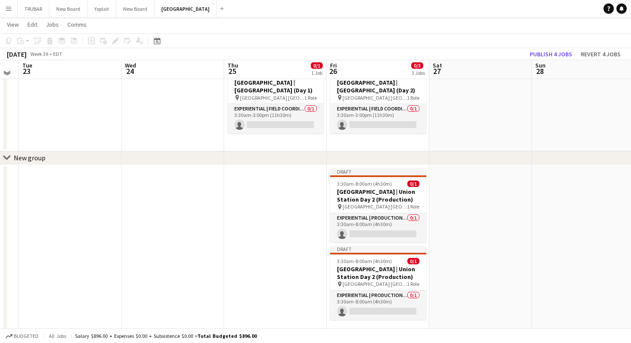
scroll to position [43, 0]
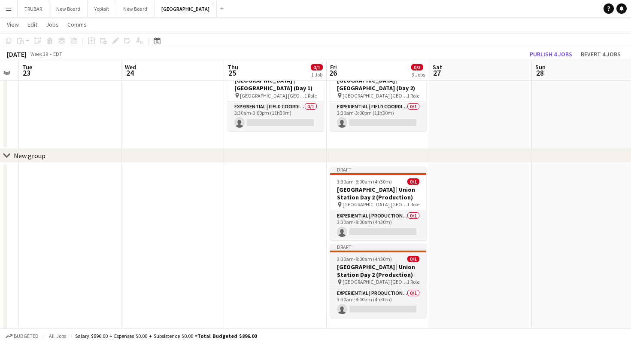
click at [380, 277] on h3 "Old El Paso | Union Station Day 2 (Production)" at bounding box center [378, 270] width 96 height 15
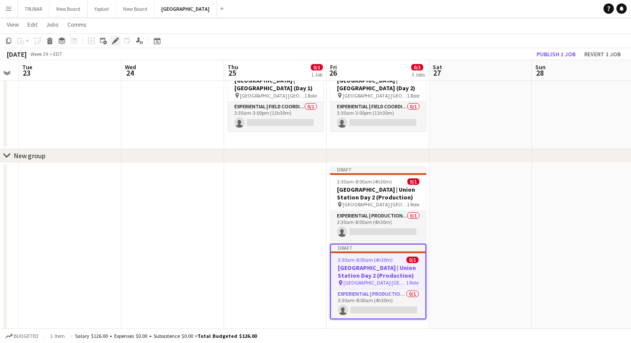
click at [115, 39] on icon "Edit" at bounding box center [115, 40] width 7 height 7
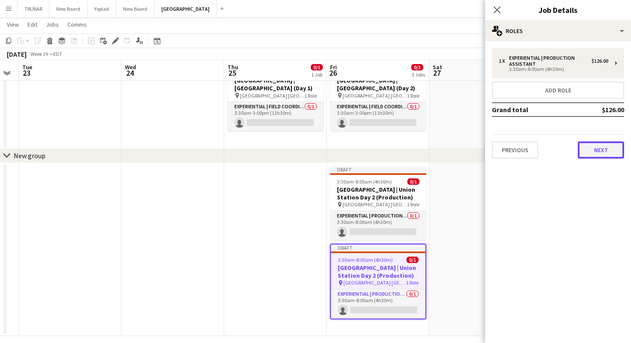
click at [607, 152] on button "Next" at bounding box center [601, 149] width 46 height 17
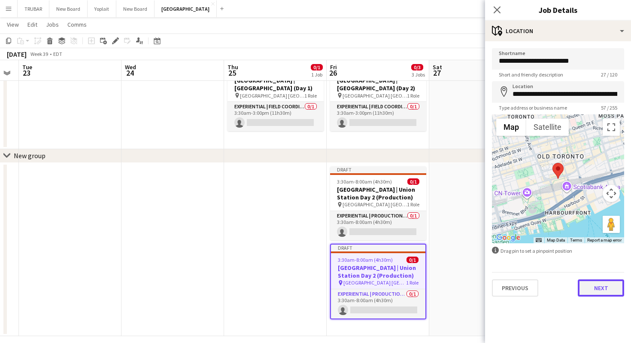
click at [607, 287] on button "Next" at bounding box center [601, 287] width 46 height 17
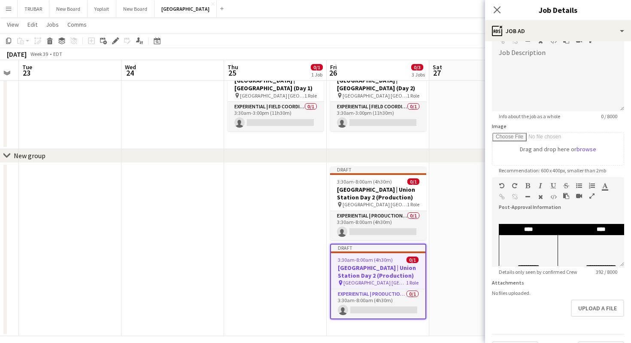
scroll to position [82, 0]
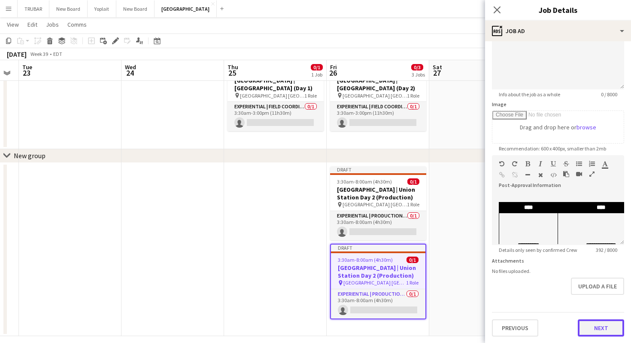
click at [600, 328] on button "Next" at bounding box center [601, 327] width 46 height 17
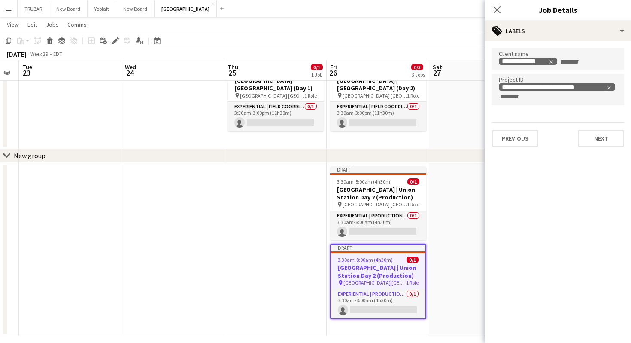
scroll to position [0, 0]
click at [593, 134] on button "Next" at bounding box center [601, 138] width 46 height 17
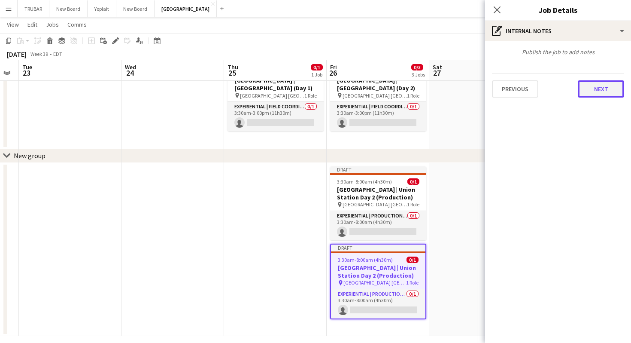
click at [594, 87] on button "Next" at bounding box center [601, 88] width 46 height 17
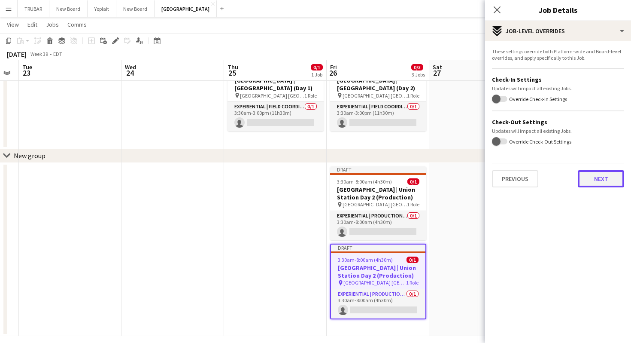
click at [601, 179] on button "Next" at bounding box center [601, 178] width 46 height 17
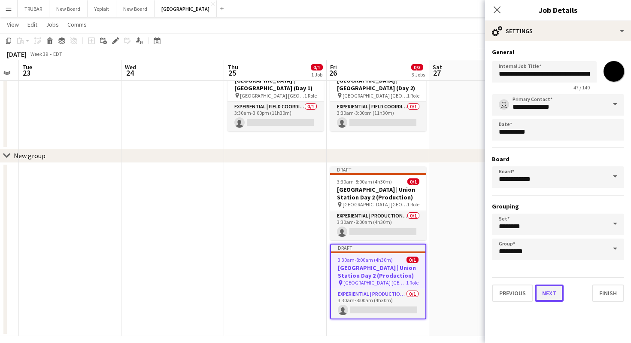
click at [546, 294] on button "Next" at bounding box center [549, 292] width 29 height 17
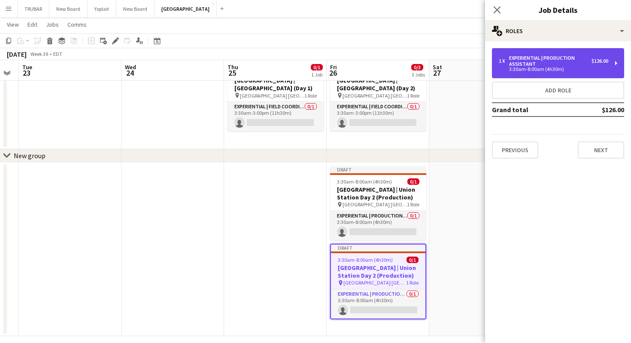
click at [547, 63] on div "Experiential | Production Assistant" at bounding box center [550, 61] width 82 height 12
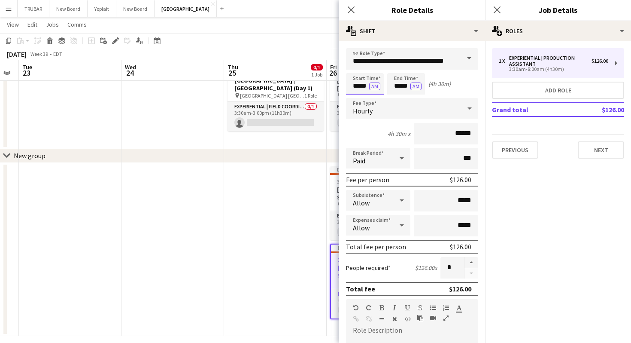
click at [367, 84] on input "*****" at bounding box center [365, 83] width 38 height 21
click at [365, 87] on input "*****" at bounding box center [365, 83] width 38 height 21
type input "*****"
click at [409, 85] on input "*****" at bounding box center [406, 83] width 38 height 21
click at [399, 84] on input "*****" at bounding box center [406, 83] width 38 height 21
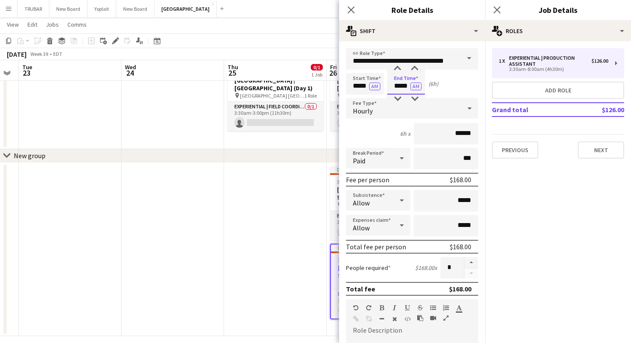
type input "*****"
click at [359, 85] on input "*****" at bounding box center [365, 83] width 38 height 21
type input "*****"
click at [454, 86] on div "Start Time ***** AM End Time ***** AM (5h)" at bounding box center [412, 83] width 132 height 21
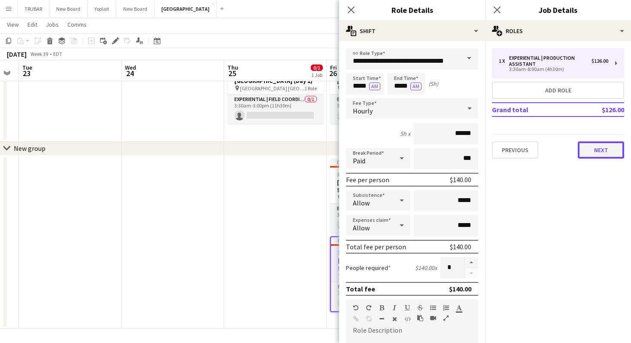
click at [587, 151] on button "Next" at bounding box center [601, 149] width 46 height 17
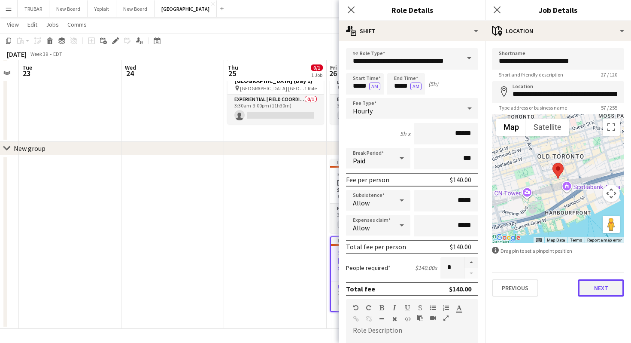
click at [598, 285] on button "Next" at bounding box center [601, 287] width 46 height 17
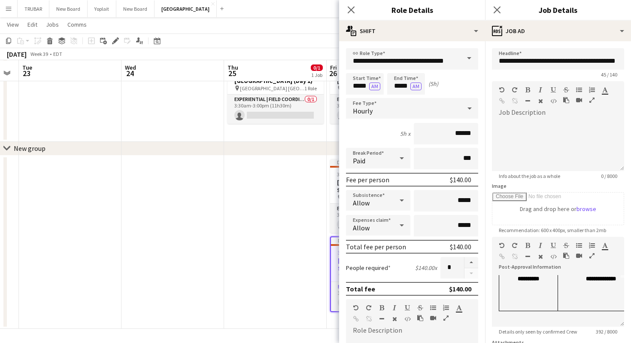
scroll to position [82, 0]
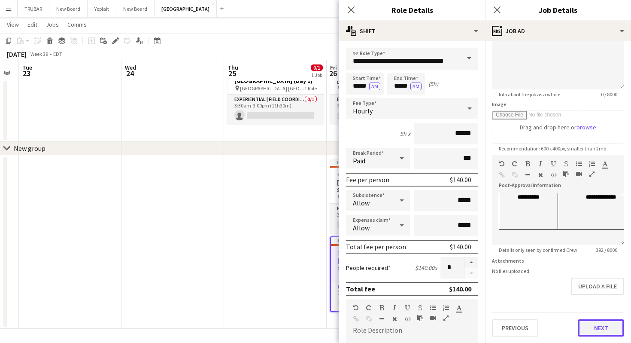
click at [587, 327] on button "Next" at bounding box center [601, 327] width 46 height 17
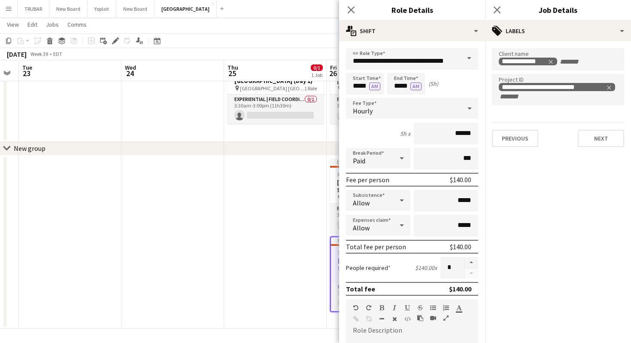
scroll to position [0, 0]
click at [595, 136] on button "Next" at bounding box center [601, 138] width 46 height 17
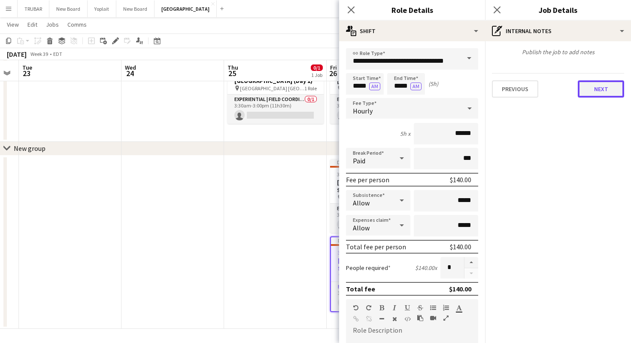
click at [601, 82] on button "Next" at bounding box center [601, 88] width 46 height 17
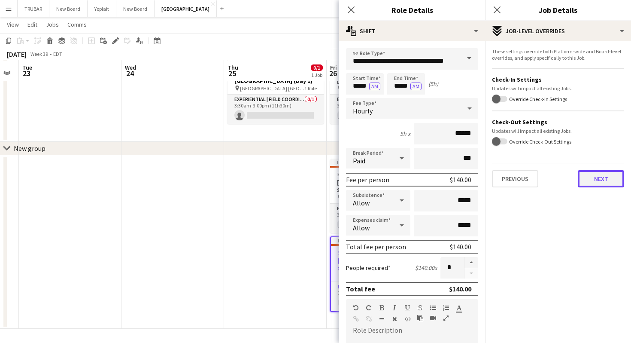
click at [586, 178] on button "Next" at bounding box center [601, 178] width 46 height 17
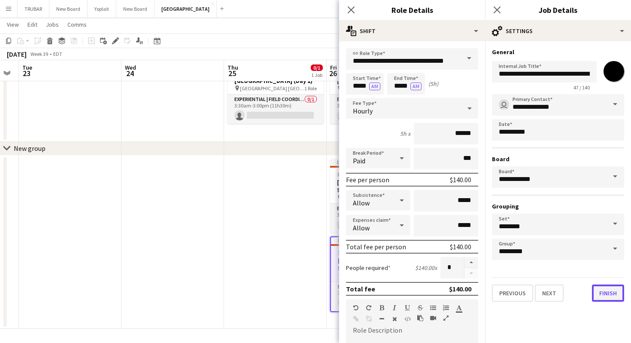
click at [609, 292] on button "Finish" at bounding box center [608, 292] width 32 height 17
